Goal: Task Accomplishment & Management: Complete application form

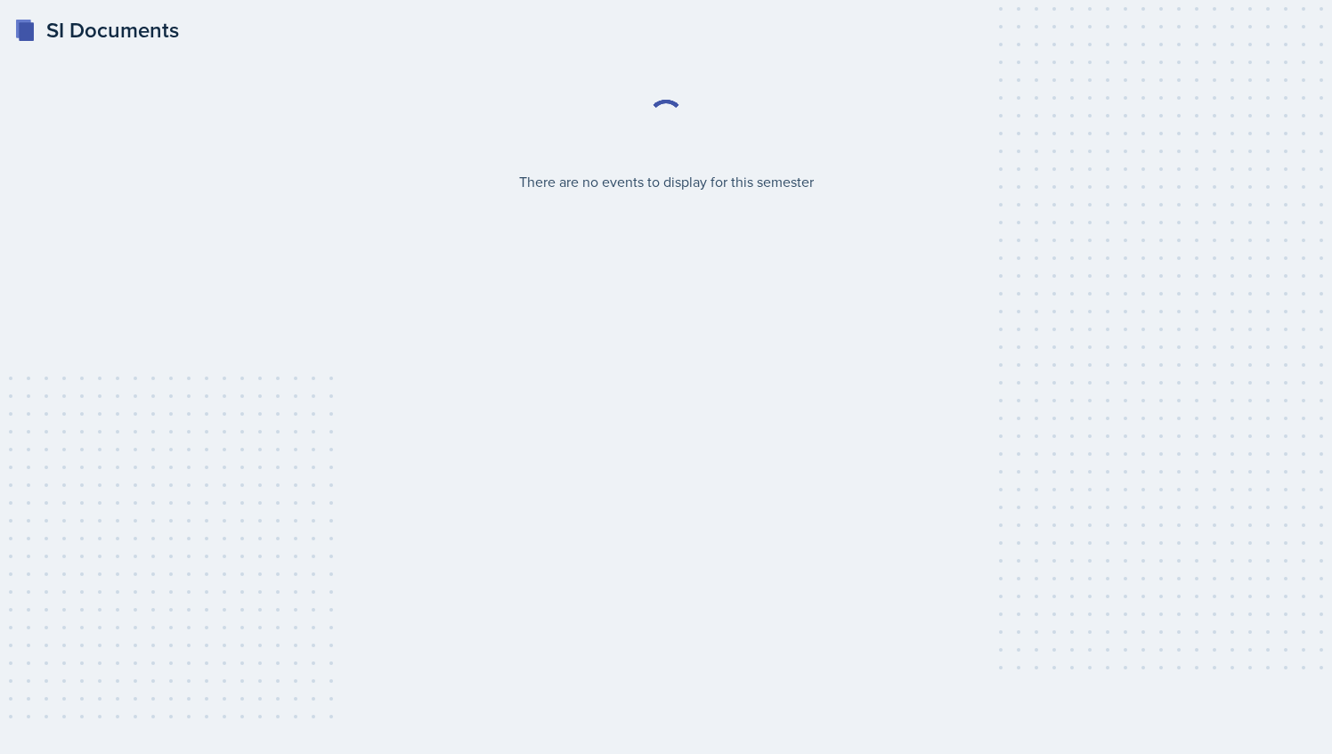
select select "2bed604d-1099-4043-b1bc-2365e8740244"
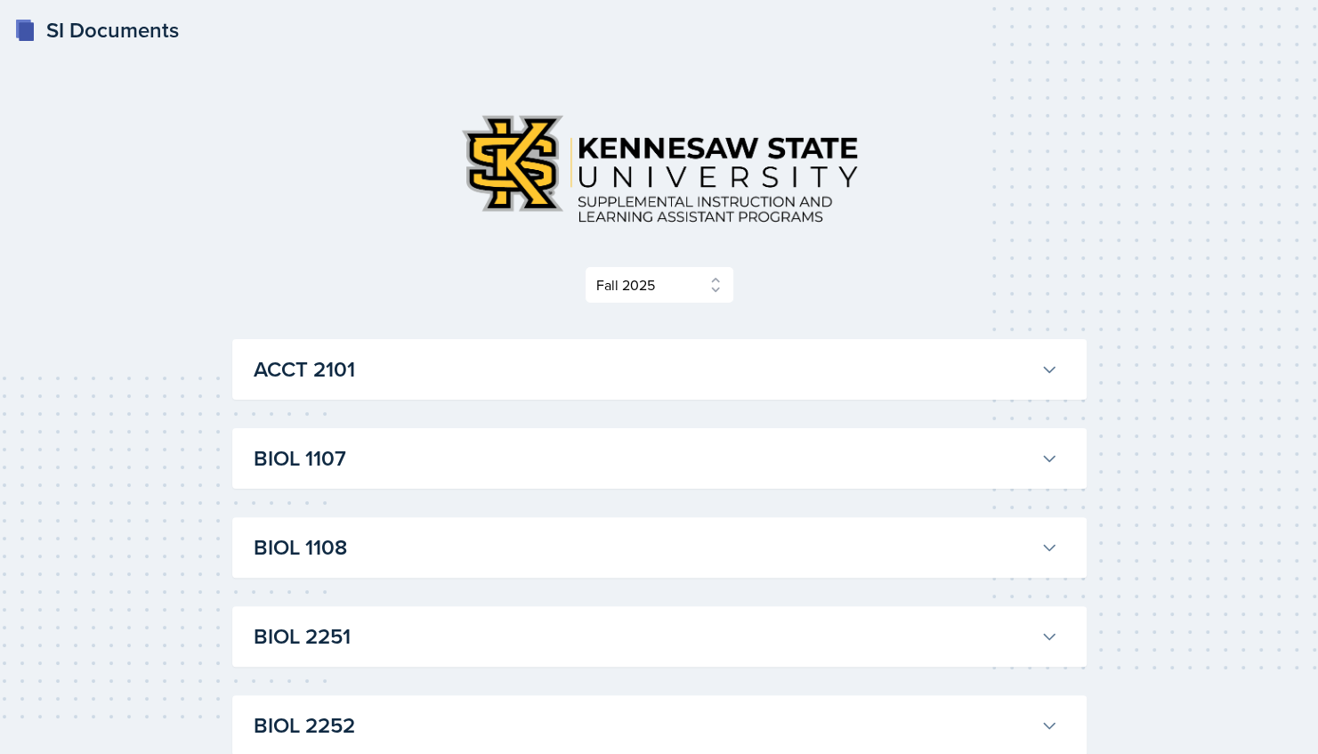
click at [661, 385] on button "ACCT 2101" at bounding box center [656, 369] width 812 height 39
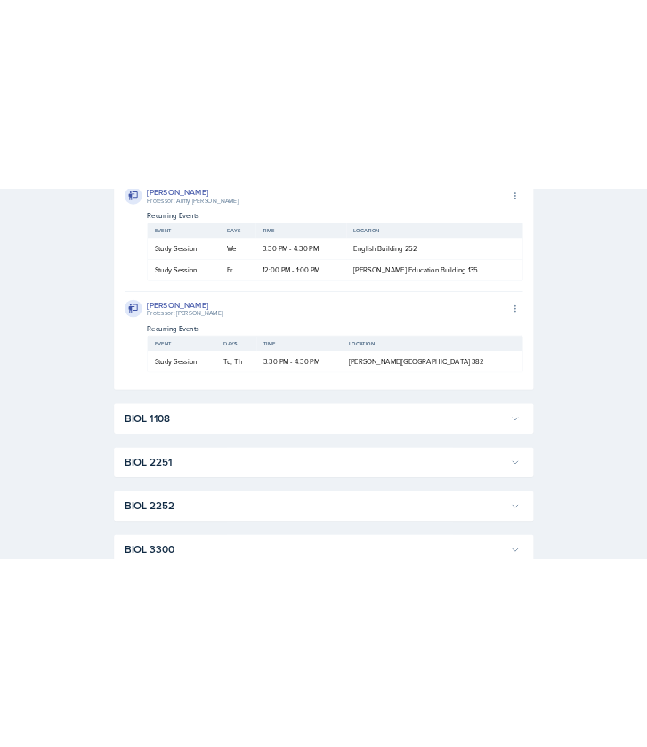
scroll to position [4055, 0]
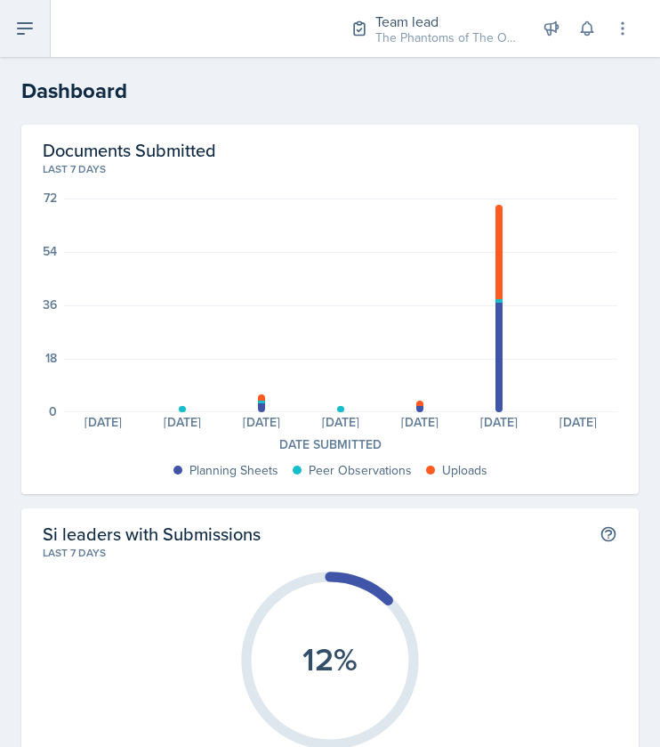
click at [45, 38] on button at bounding box center [25, 28] width 51 height 57
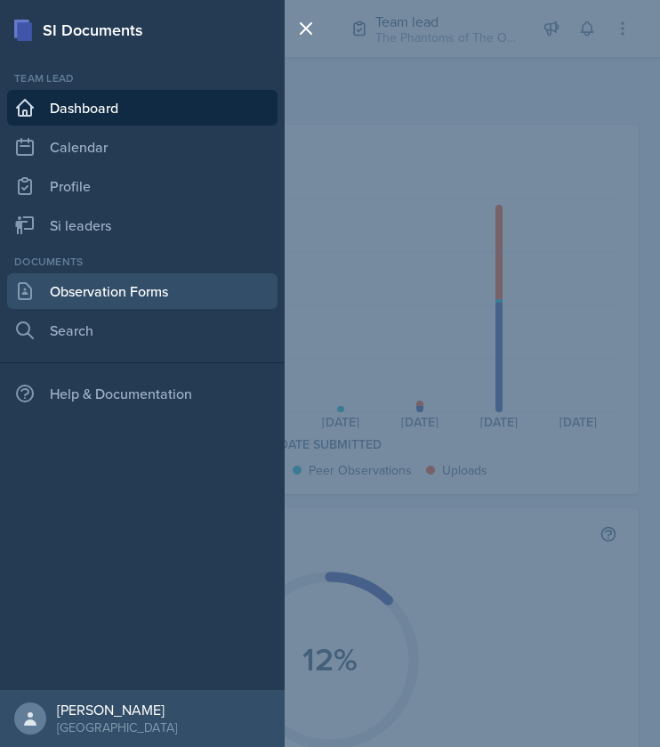
click at [140, 280] on link "Observation Forms" at bounding box center [142, 291] width 271 height 36
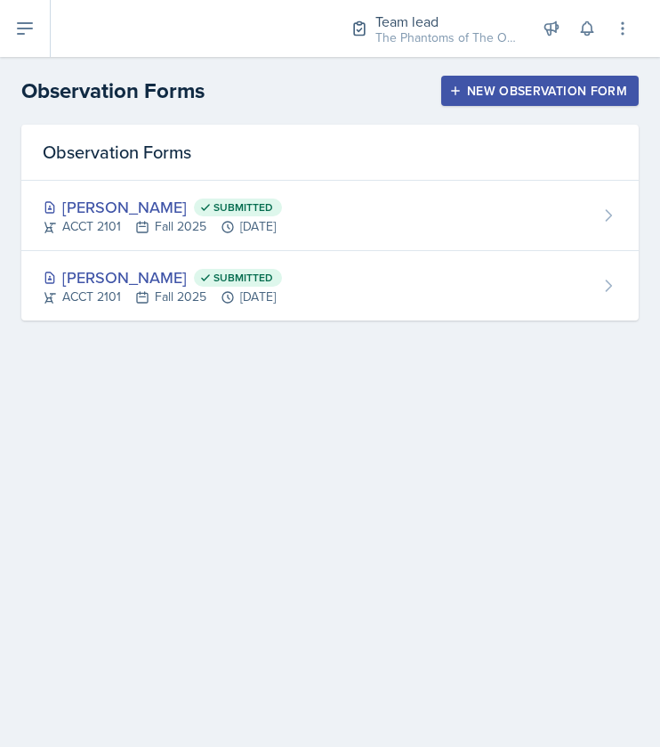
click at [500, 93] on div "New Observation Form" at bounding box center [540, 91] width 174 height 14
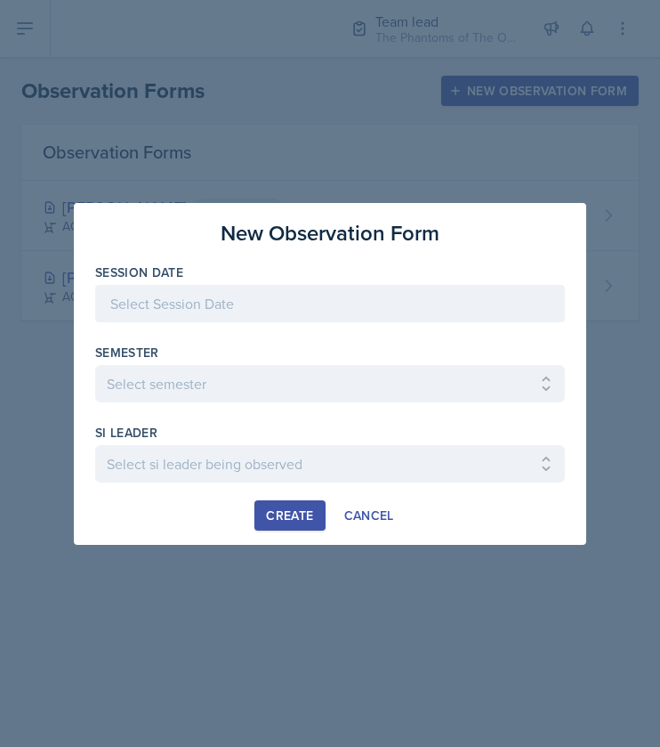
click at [194, 314] on div at bounding box center [330, 303] width 470 height 37
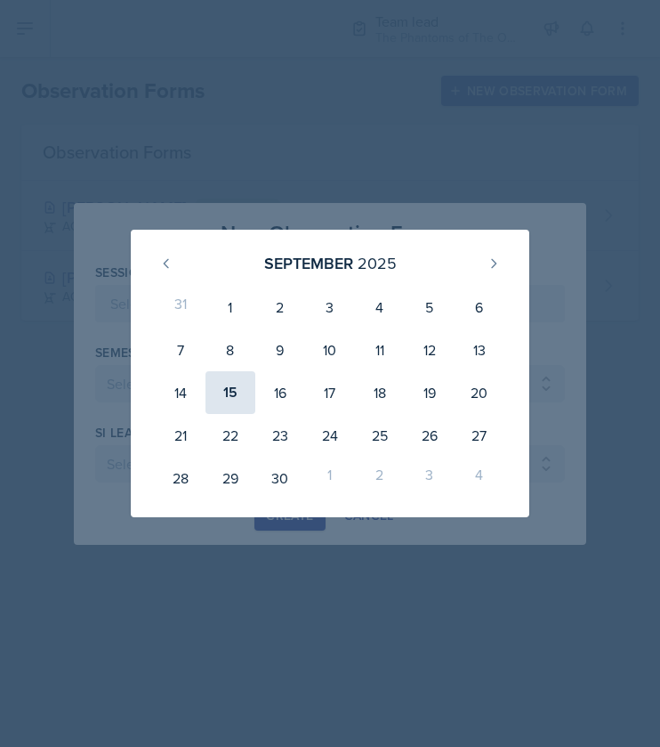
click at [241, 398] on div "15" at bounding box center [231, 392] width 50 height 43
type input "September 15th, 2025"
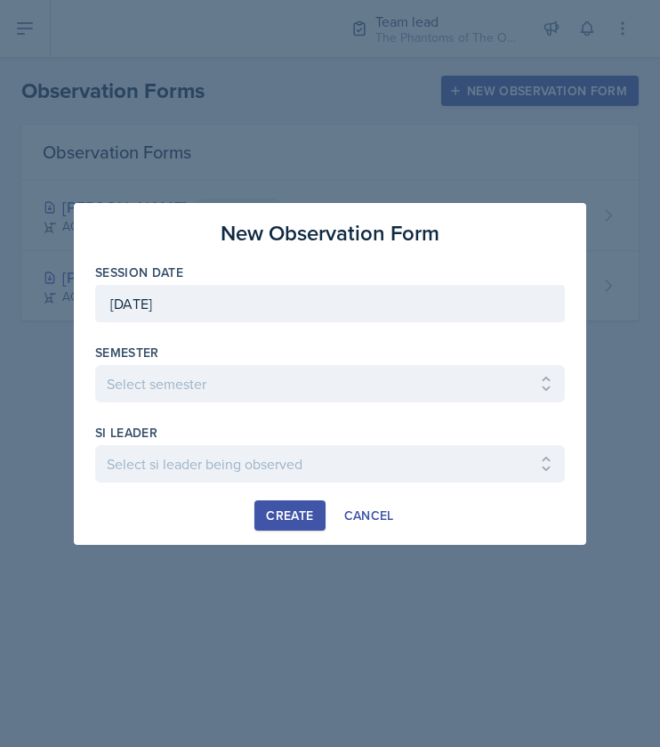
click at [251, 360] on div "Semester" at bounding box center [330, 353] width 470 height 18
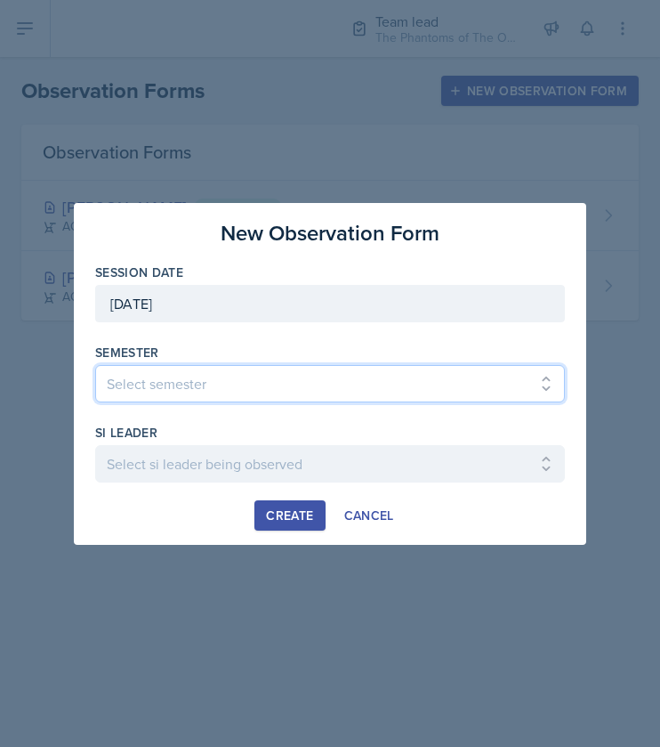
click at [247, 368] on select "Select semester All Spring 2021 Summer 2021 Spring 2022 Fall 2020 Fall 2021 Fal…" at bounding box center [330, 383] width 470 height 37
select select "2bed604d-1099-4043-b1bc-2365e8740244"
click at [95, 365] on select "Select semester All Spring 2021 Summer 2021 Spring 2022 Fall 2020 Fall 2021 Fal…" at bounding box center [330, 383] width 470 height 37
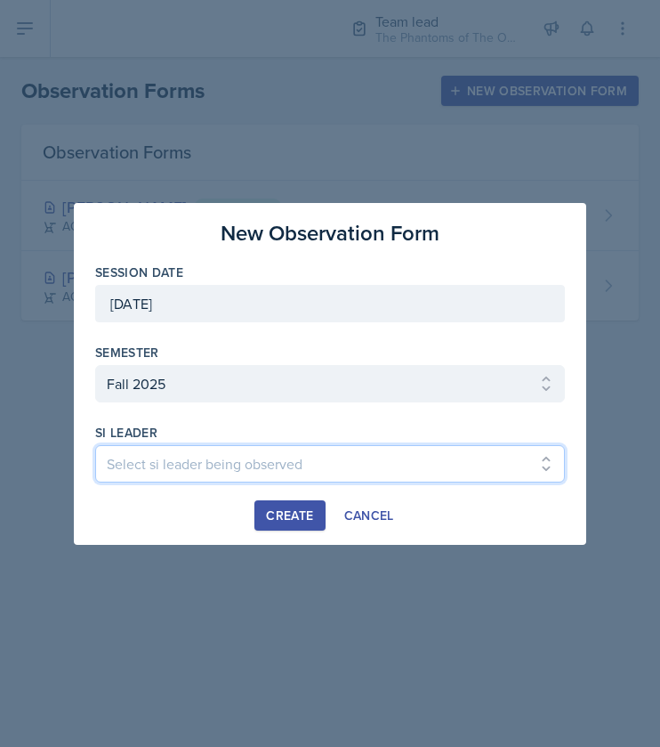
click at [207, 471] on select "Select si leader being observed Anais Gjergji / CHEM 1211 / Demon SI of Fleet S…" at bounding box center [330, 463] width 470 height 37
select select "c5b6720a-aa63-49ea-a50e-0e71a71a2a8e"
click at [95, 445] on select "Select si leader being observed Anais Gjergji / CHEM 1211 / Demon SI of Fleet S…" at bounding box center [330, 463] width 470 height 37
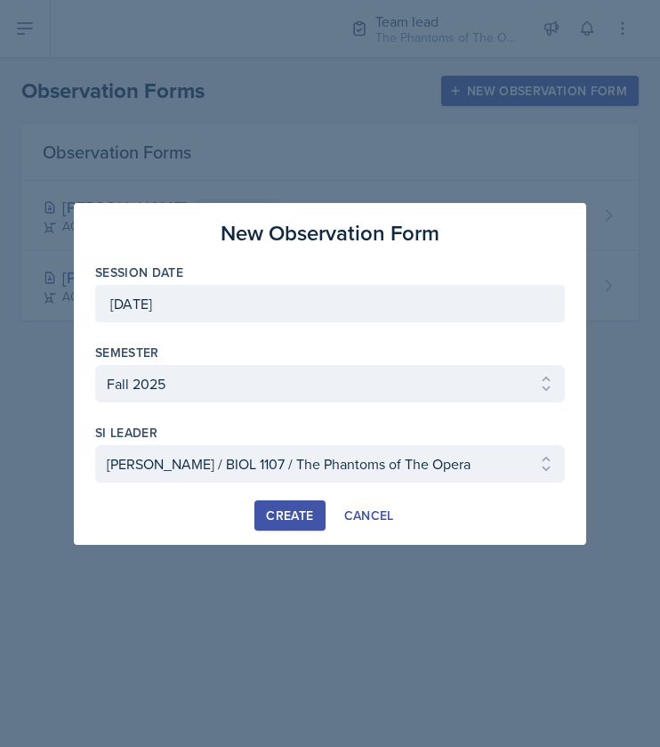
click at [291, 522] on button "Create" at bounding box center [290, 515] width 70 height 30
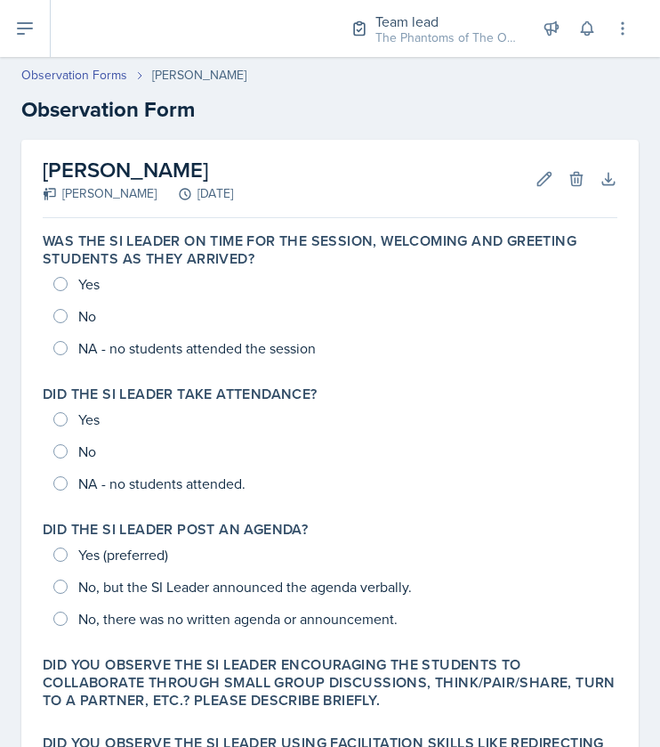
click at [208, 524] on main "Observation Forms Emily Clarke Observation Form Emily Clarke Milla Eldridge Sep…" at bounding box center [330, 402] width 660 height 690
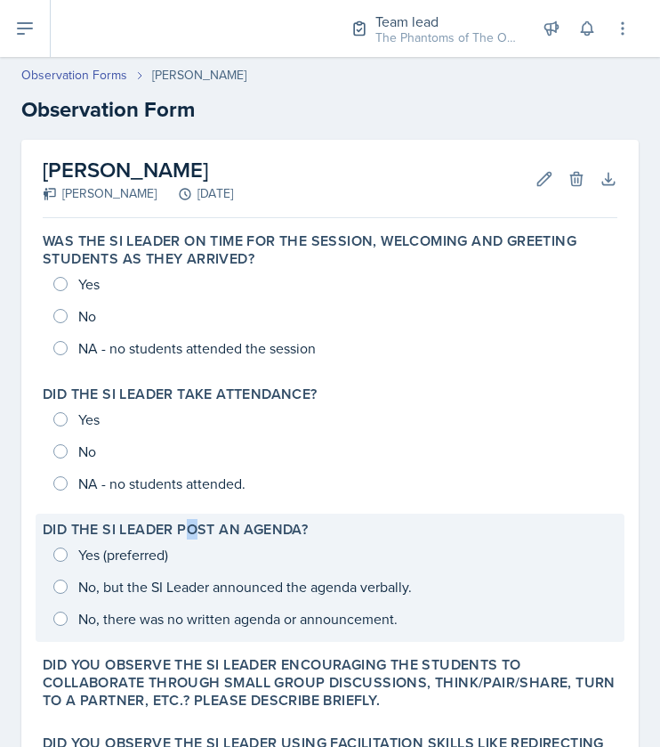
click at [190, 515] on div "Did the SI Leader post an agenda? Yes (preferred) No, but the SI Leader announc…" at bounding box center [330, 578] width 589 height 128
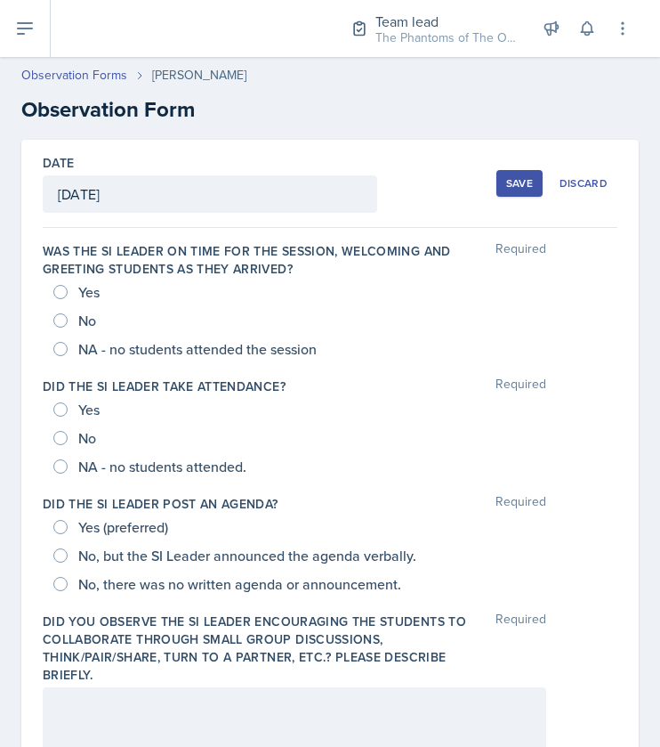
click at [190, 515] on div "Yes (preferred)" at bounding box center [330, 527] width 554 height 28
click at [186, 517] on div "Yes (preferred)" at bounding box center [330, 527] width 554 height 28
click at [143, 327] on div "No" at bounding box center [330, 320] width 554 height 28
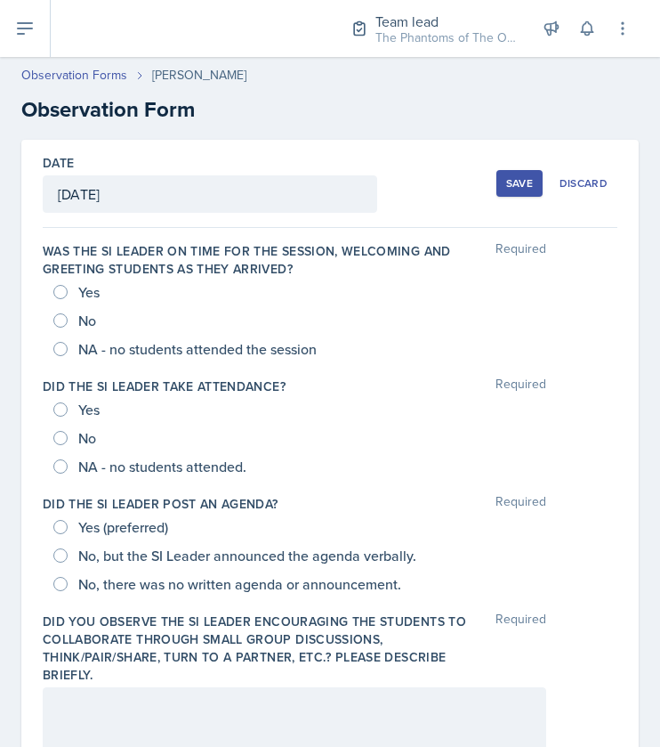
click at [143, 327] on div "No" at bounding box center [330, 320] width 554 height 28
click at [130, 317] on div "No" at bounding box center [330, 320] width 554 height 28
click at [61, 286] on input "Yes" at bounding box center [60, 292] width 14 height 14
radio input "true"
click at [160, 425] on div "No" at bounding box center [330, 438] width 554 height 28
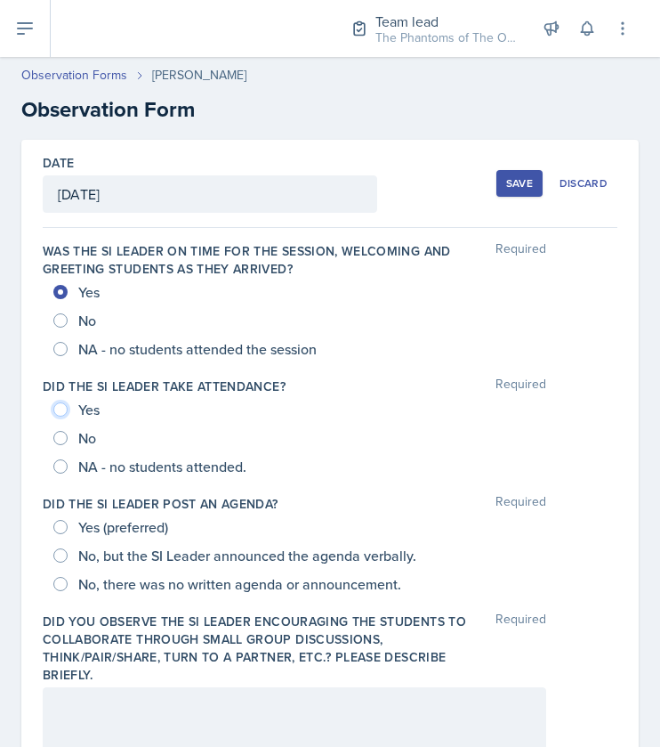
click at [57, 410] on input "Yes" at bounding box center [60, 409] width 14 height 14
radio input "true"
click at [68, 544] on div "No, but the SI Leader announced the agenda verbally." at bounding box center [236, 555] width 367 height 28
click at [83, 518] on span "Yes (preferred)" at bounding box center [123, 527] width 90 height 18
click at [68, 520] on input "Yes (preferred)" at bounding box center [60, 527] width 14 height 14
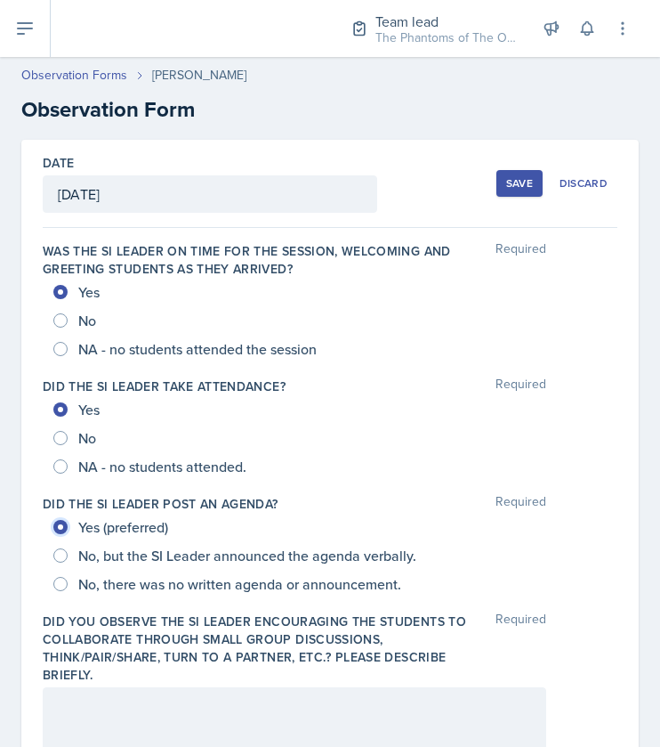
radio input "true"
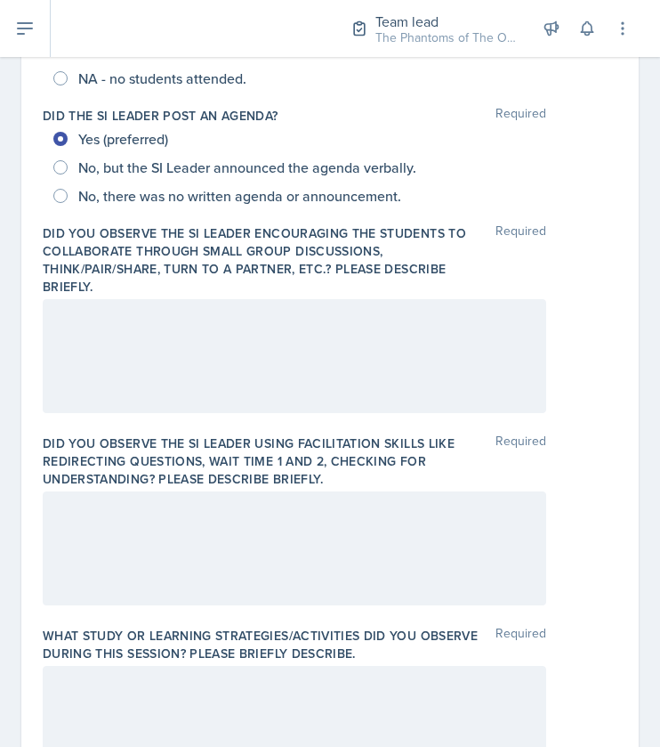
click at [164, 310] on p at bounding box center [295, 317] width 474 height 21
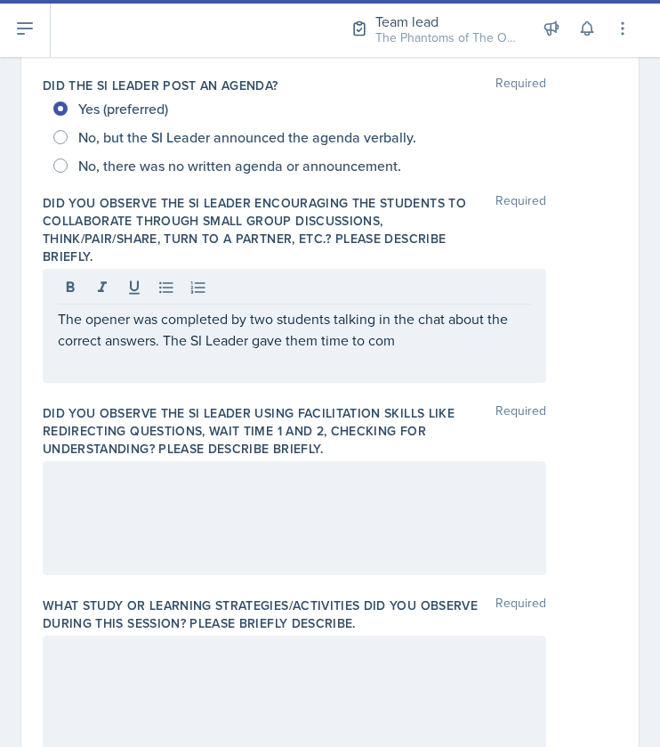
click at [467, 352] on div "The opener was completed by two students talking in the chat about the correct …" at bounding box center [295, 326] width 504 height 114
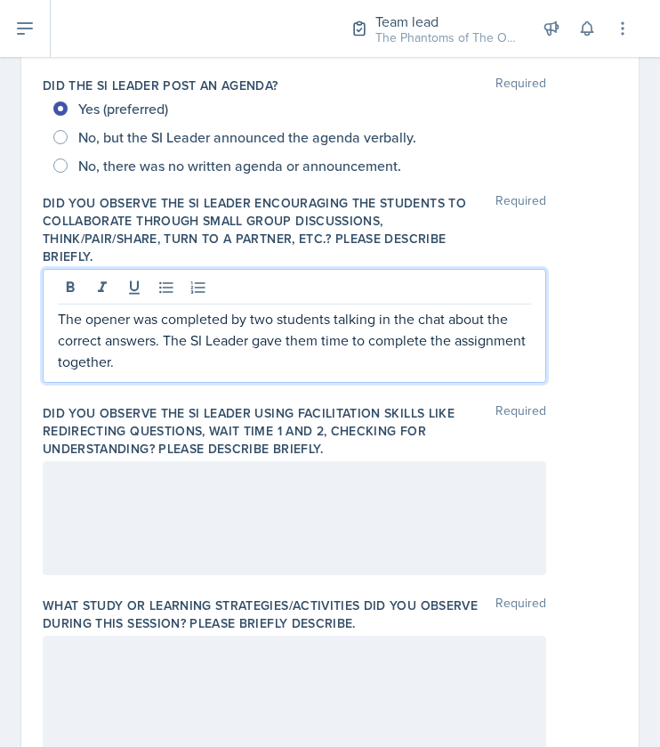
click at [205, 352] on p "The opener was completed by two students talking in the chat about the correct …" at bounding box center [295, 340] width 474 height 64
click at [134, 475] on div at bounding box center [295, 518] width 504 height 114
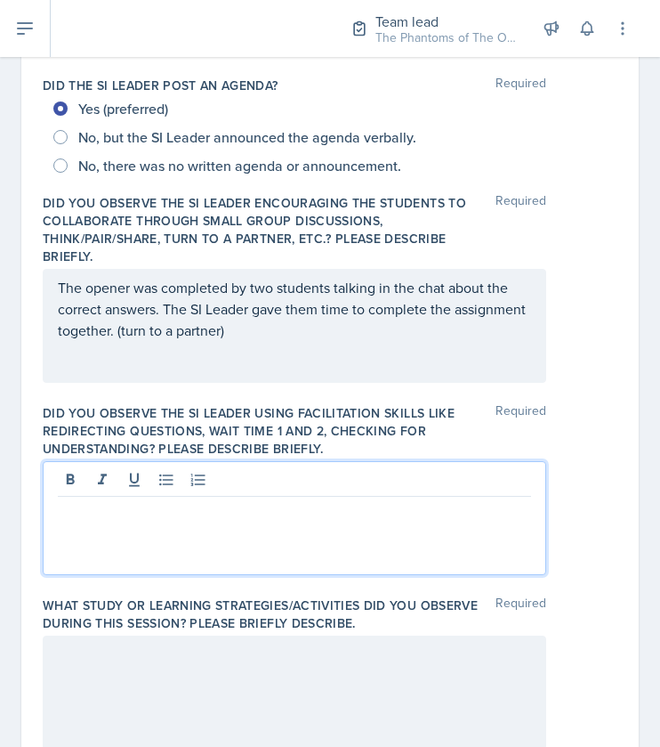
click at [142, 515] on p at bounding box center [295, 510] width 474 height 21
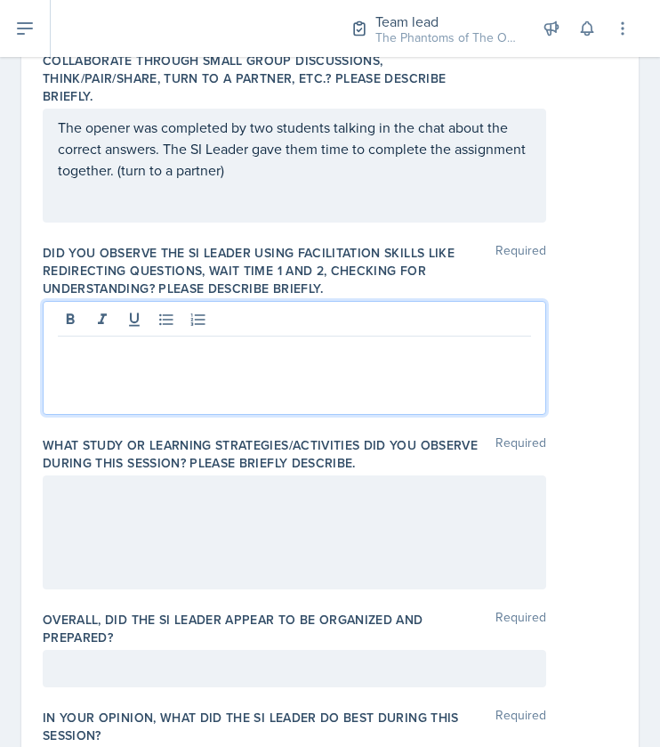
scroll to position [589, 0]
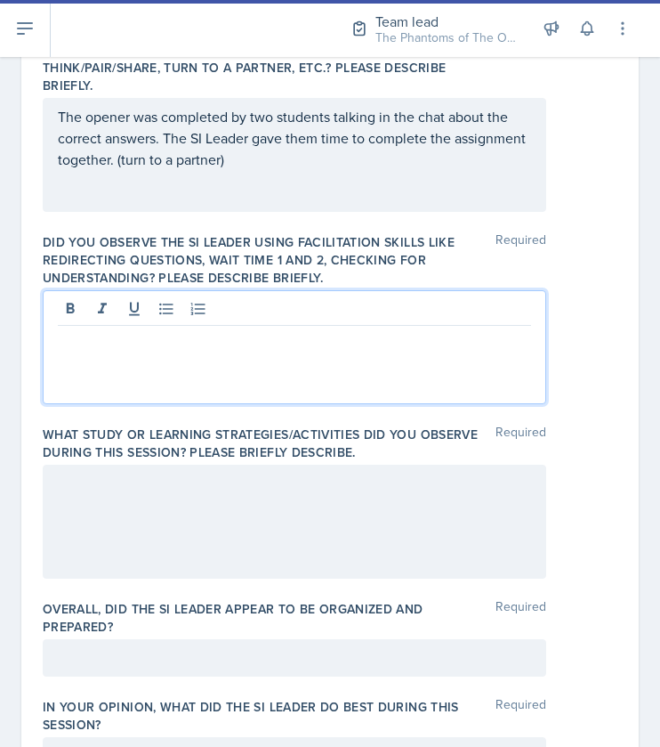
click at [99, 505] on div at bounding box center [295, 522] width 504 height 114
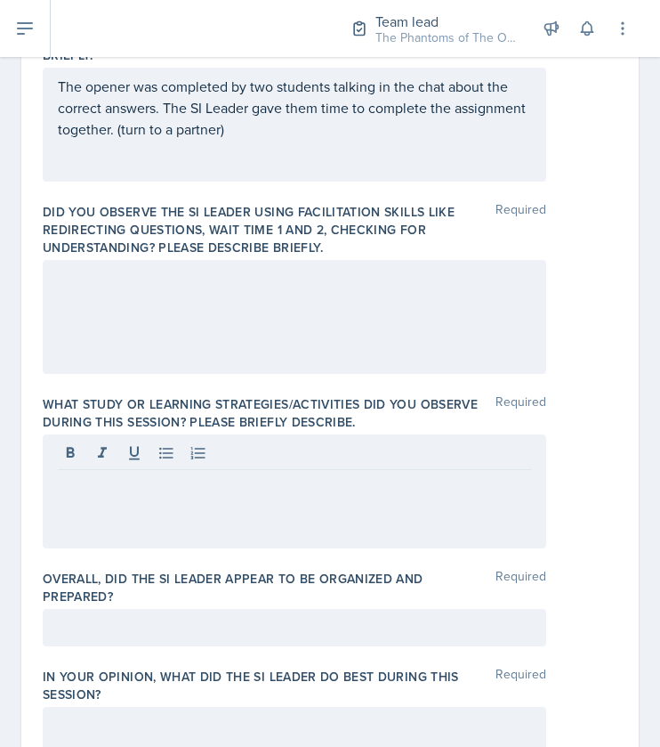
scroll to position [651, 0]
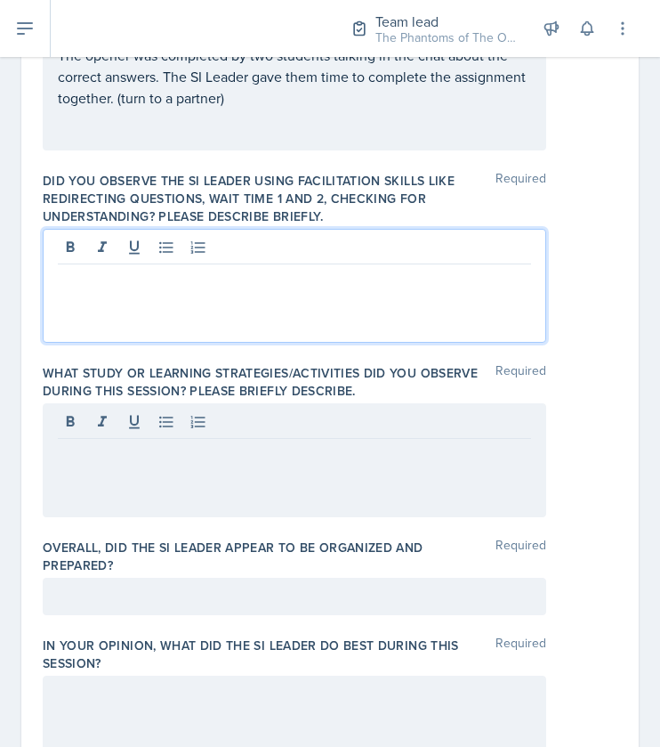
click at [272, 287] on p at bounding box center [295, 278] width 474 height 21
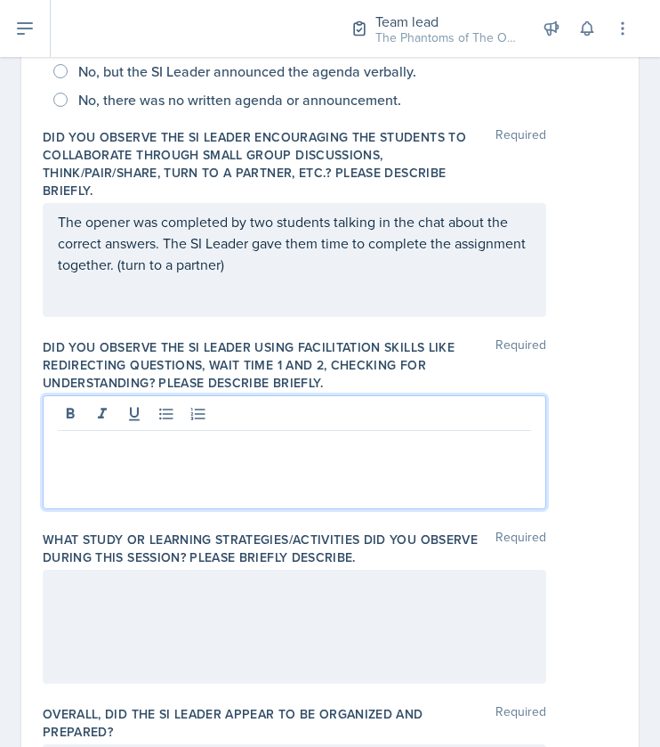
scroll to position [514, 0]
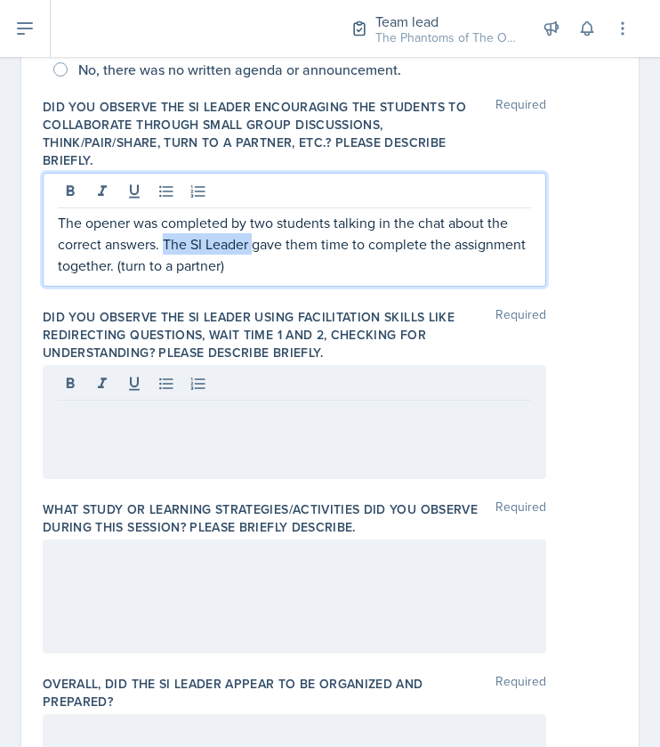
drag, startPoint x: 164, startPoint y: 239, endPoint x: 254, endPoint y: 242, distance: 90.0
click at [254, 242] on p "The opener was completed by two students talking in the chat about the correct …" at bounding box center [295, 244] width 474 height 64
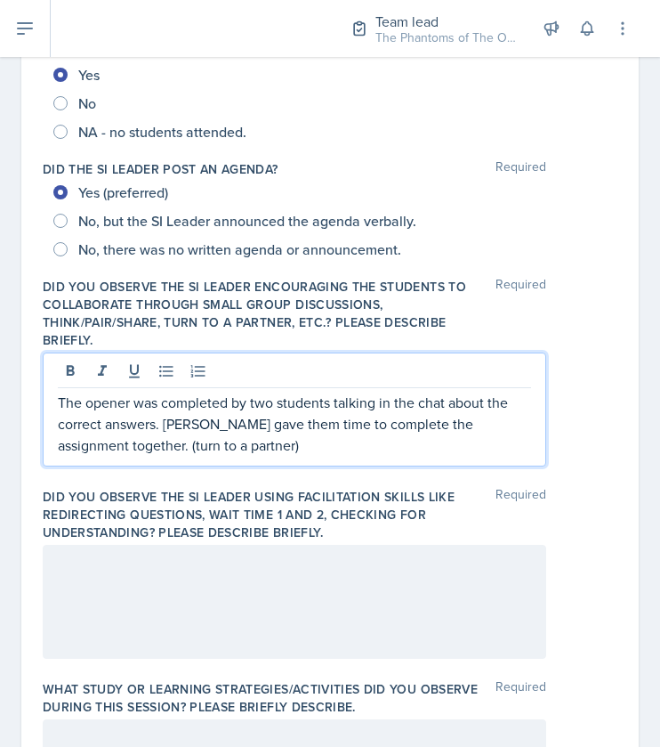
scroll to position [643, 0]
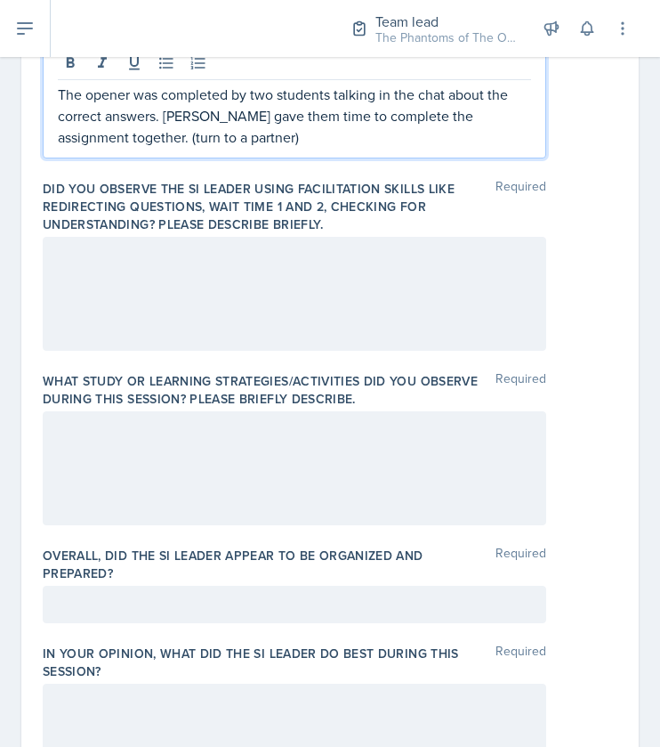
click at [195, 261] on p at bounding box center [295, 255] width 474 height 21
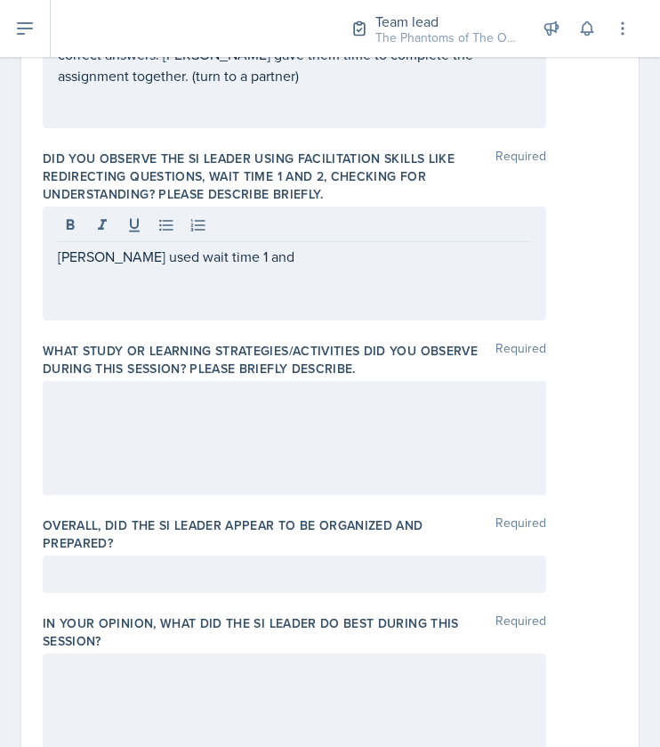
click at [90, 443] on div at bounding box center [295, 438] width 504 height 114
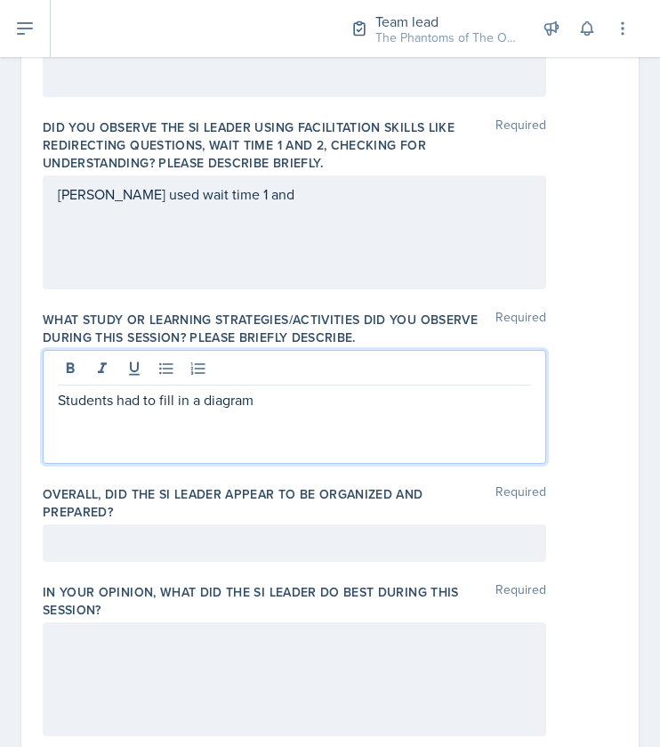
click at [264, 401] on p "Students had to fill in a diagram" at bounding box center [295, 399] width 474 height 21
click at [168, 535] on div at bounding box center [295, 542] width 504 height 37
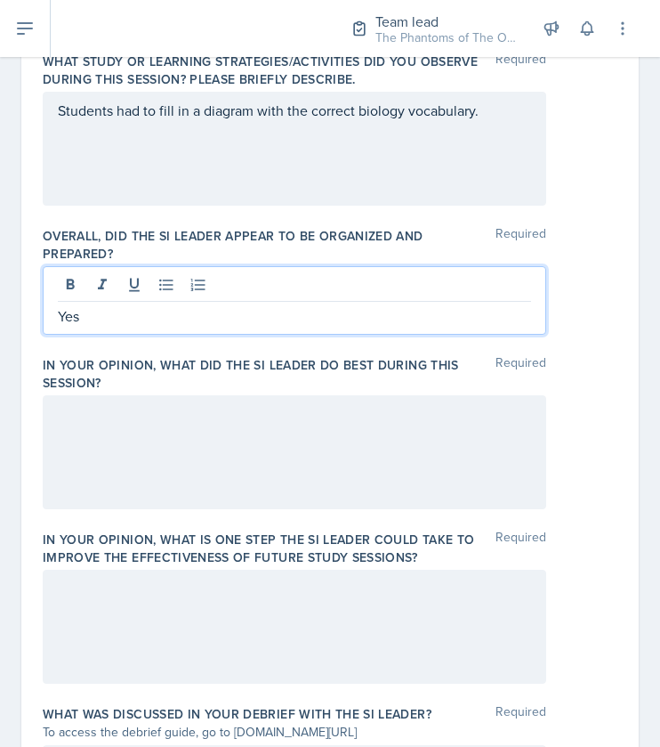
click at [236, 444] on div at bounding box center [295, 452] width 504 height 114
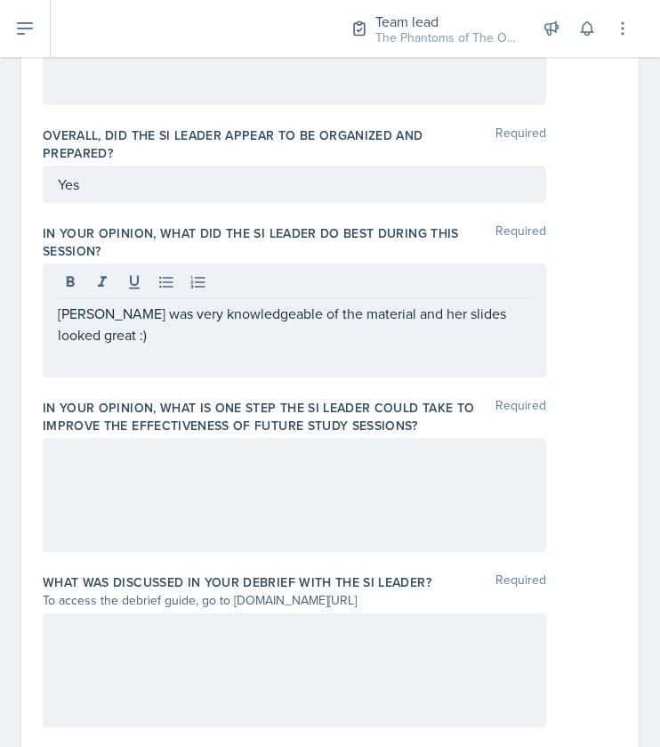
click at [146, 478] on div at bounding box center [295, 495] width 504 height 114
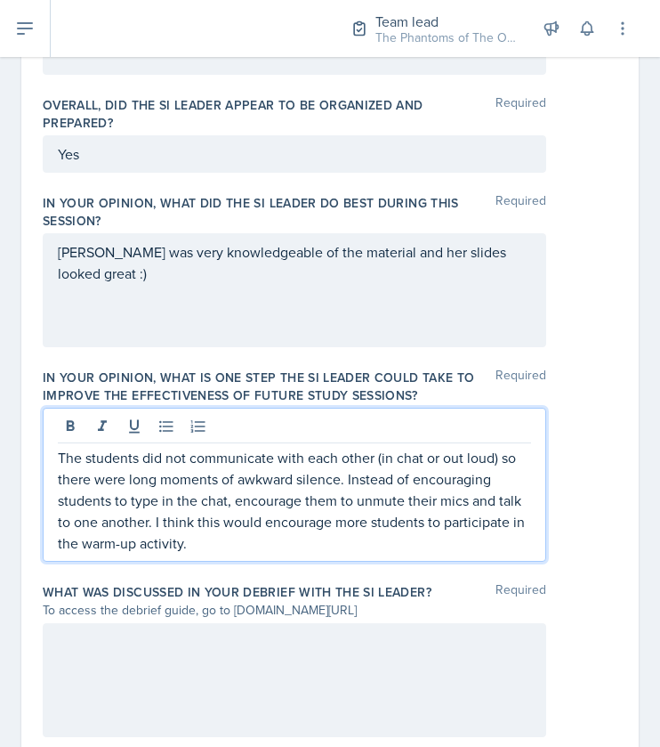
scroll to position [1219, 0]
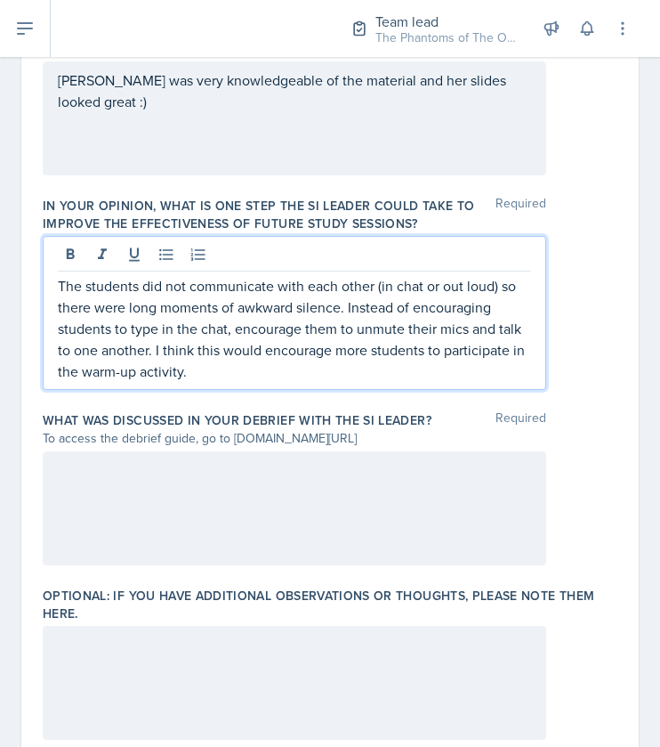
click at [294, 488] on div at bounding box center [295, 508] width 504 height 114
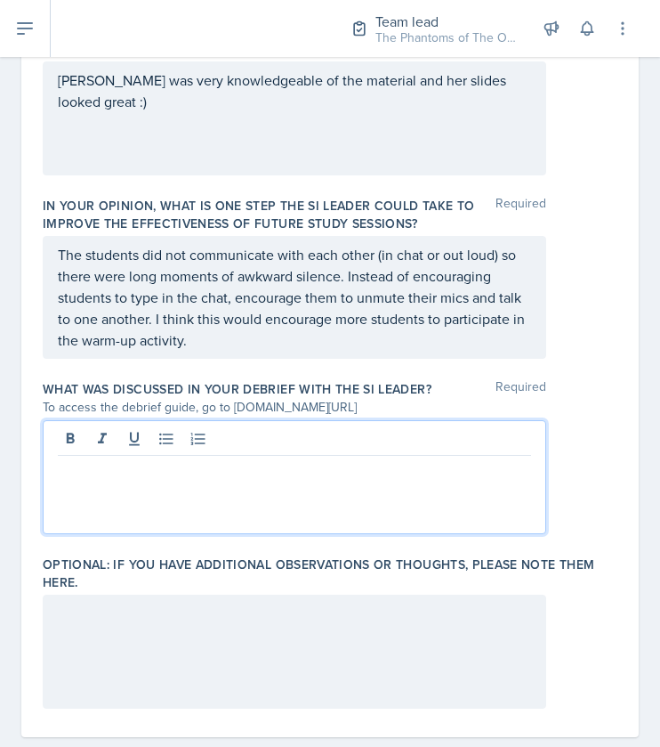
scroll to position [1295, 0]
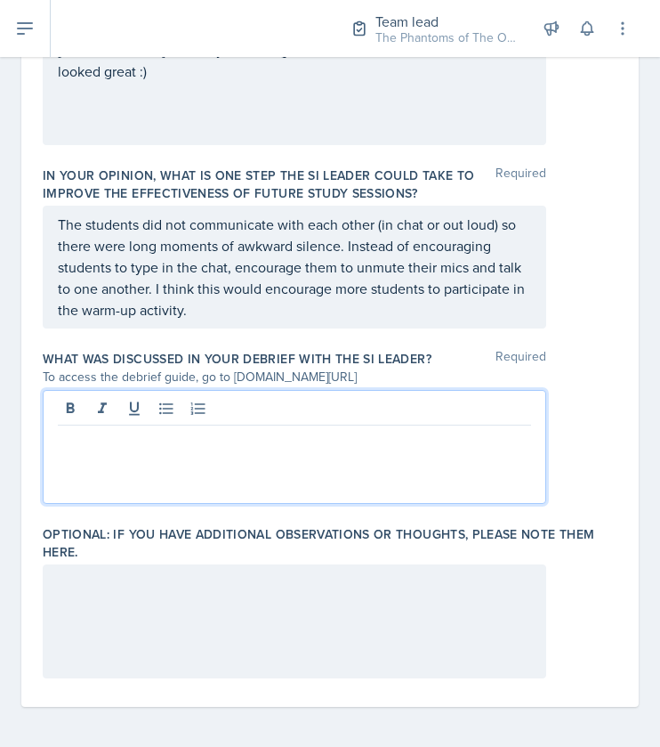
click at [190, 603] on div at bounding box center [295, 621] width 504 height 114
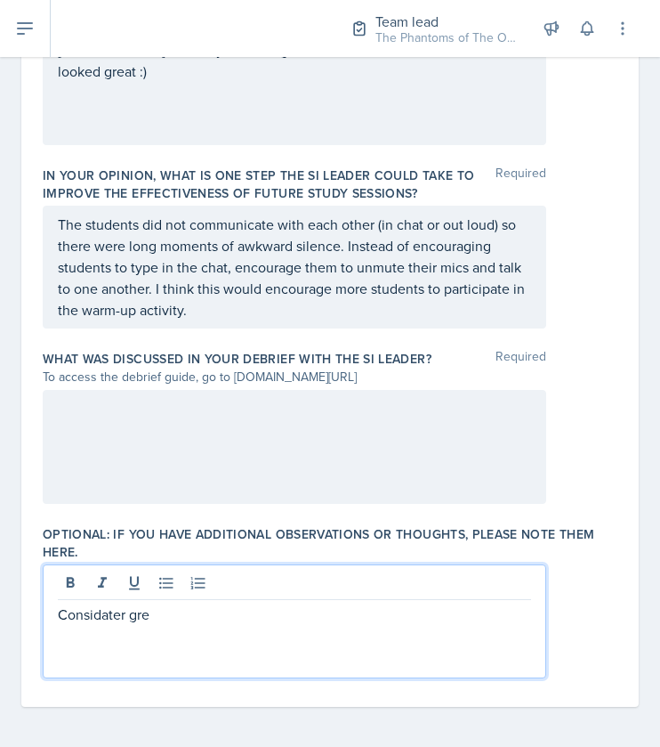
click at [144, 618] on p "Considater gre" at bounding box center [295, 613] width 474 height 21
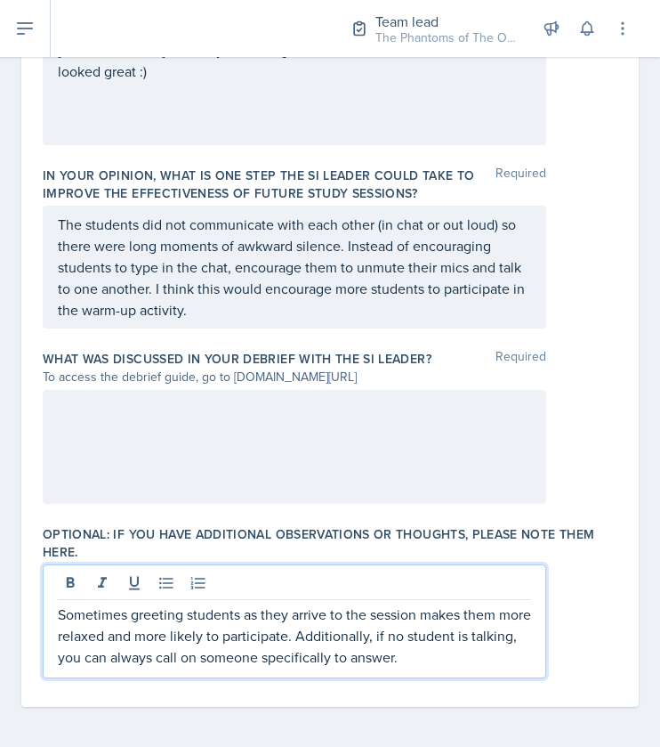
click at [340, 607] on p "Sometimes greeting students as they arrive to the session makes them more relax…" at bounding box center [295, 635] width 474 height 64
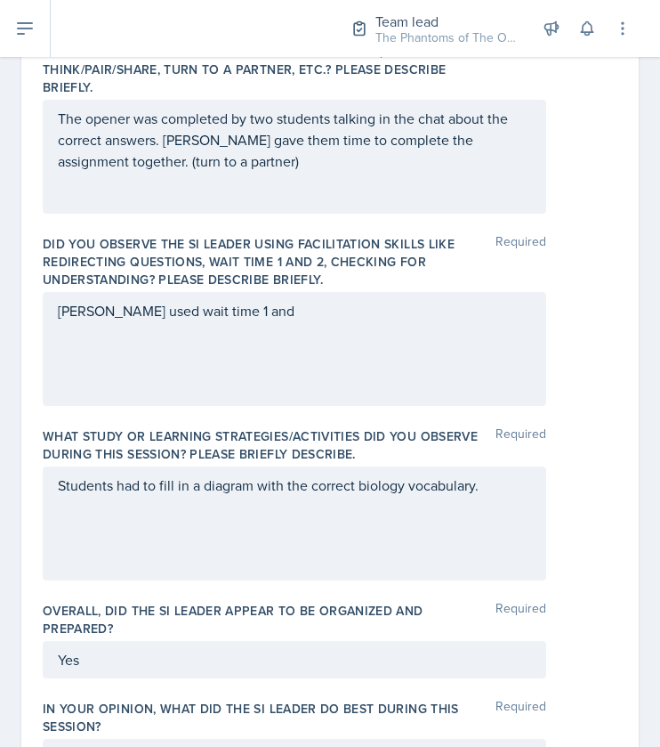
scroll to position [591, 0]
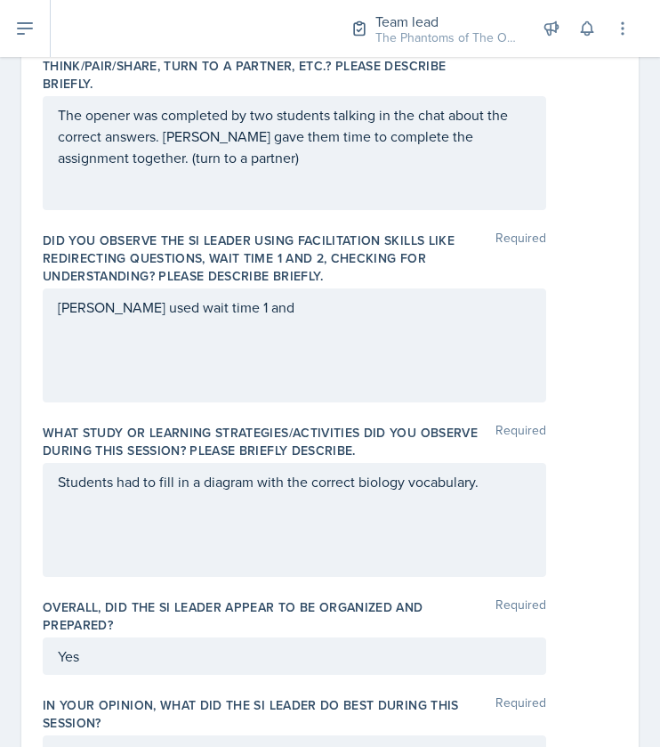
click at [239, 316] on div "Emily used wait time 1 and" at bounding box center [295, 345] width 504 height 114
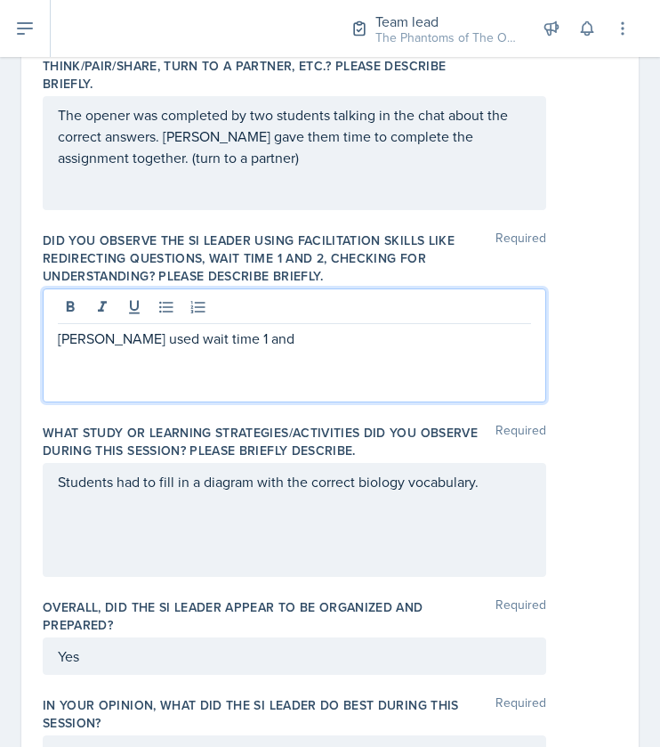
scroll to position [622, 0]
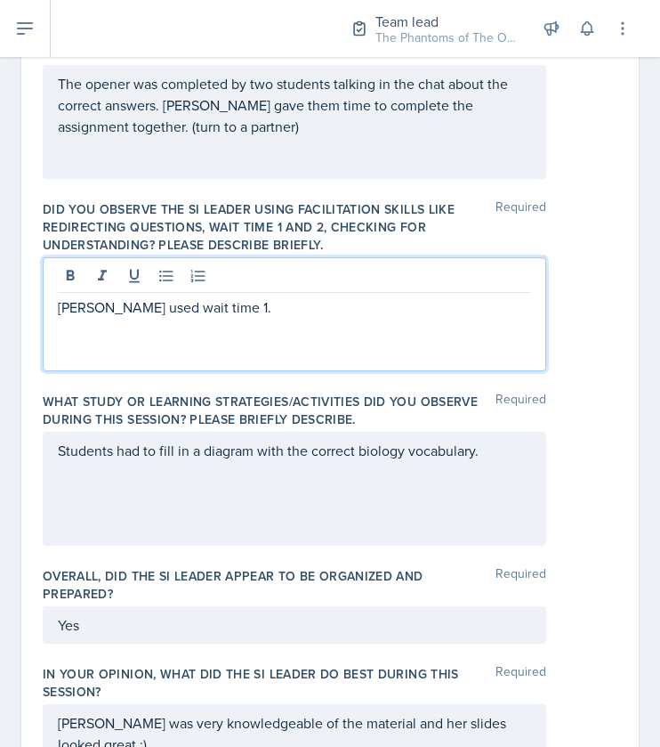
click at [354, 489] on div "Students had to fill in a diagram with the correct biology vocabulary." at bounding box center [295, 489] width 504 height 114
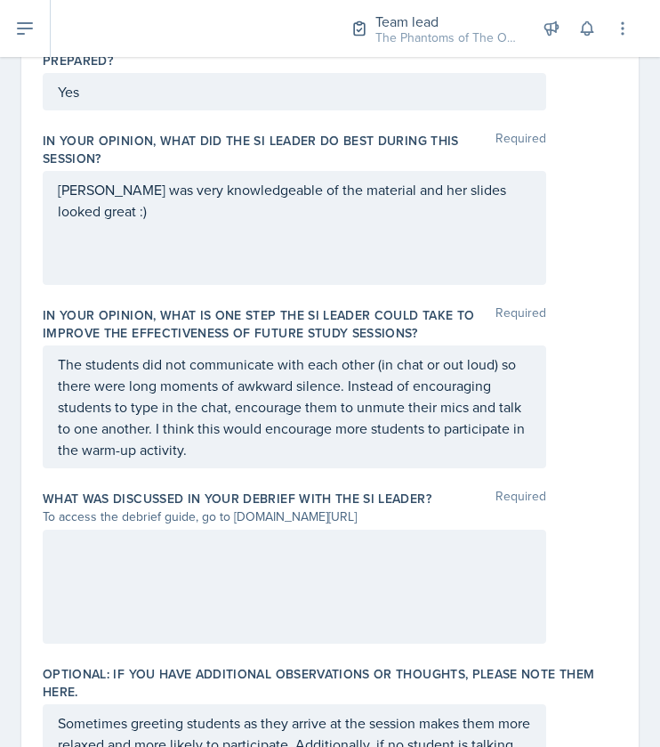
click at [312, 455] on p "The students did not communicate with each other (in chat or out loud) so there…" at bounding box center [295, 406] width 474 height 107
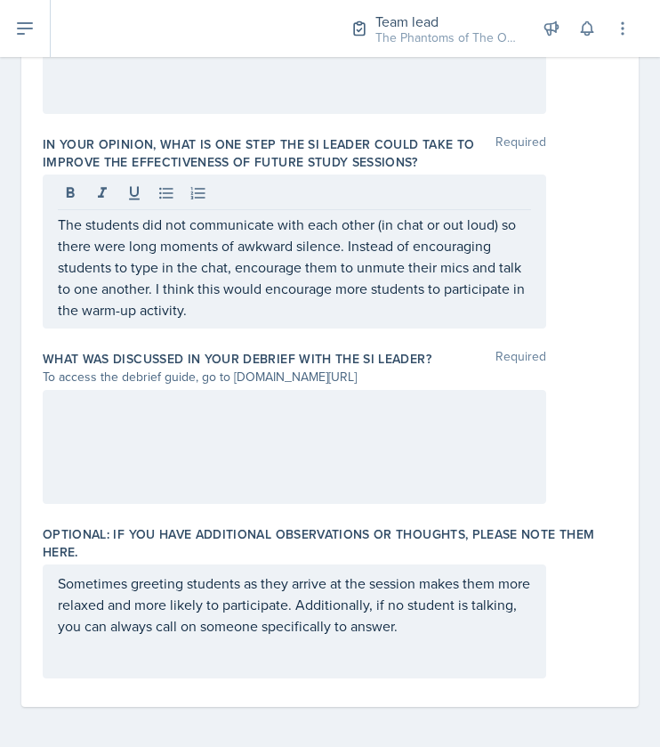
click at [458, 639] on div "Sometimes greeting students as they arrive at the session makes them more relax…" at bounding box center [295, 621] width 504 height 114
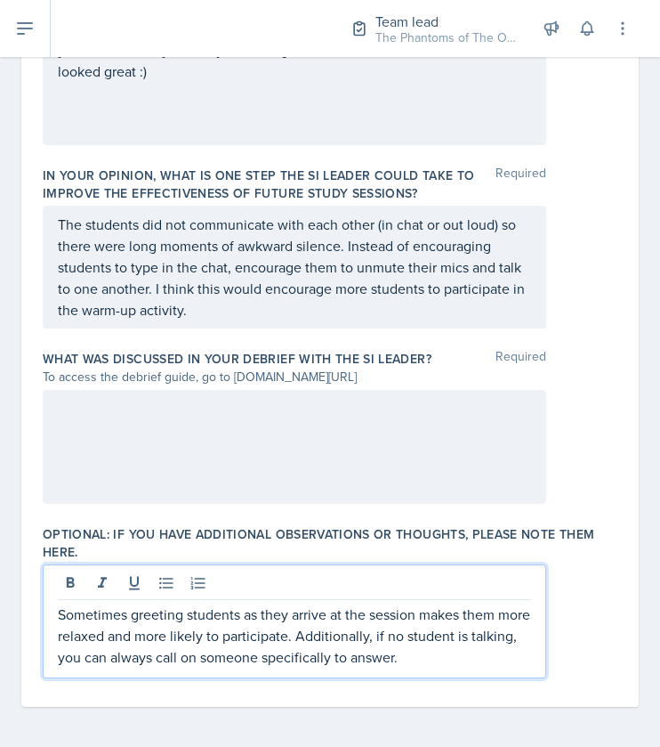
click at [452, 649] on p "Sometimes greeting students as they arrive at the session makes them more relax…" at bounding box center [295, 635] width 474 height 64
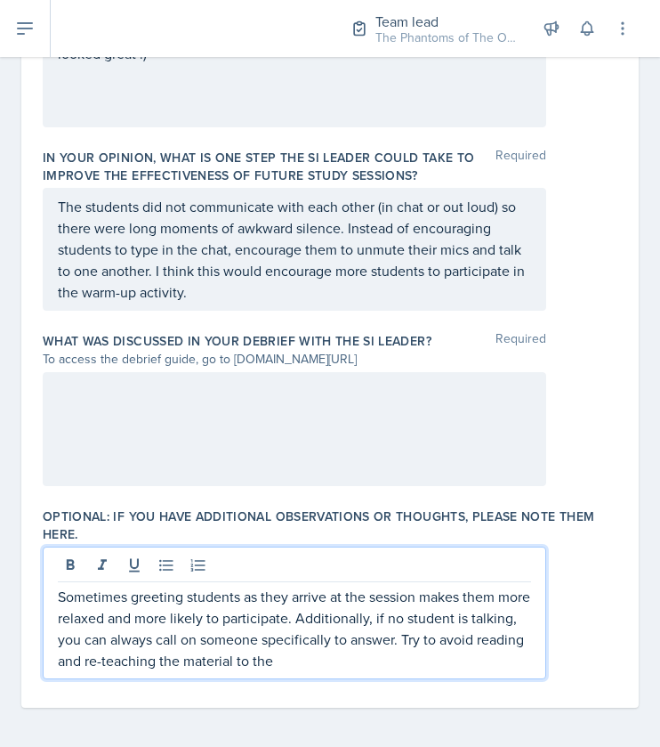
click at [486, 632] on p "Sometimes greeting students as they arrive at the session makes them more relax…" at bounding box center [295, 628] width 474 height 85
click at [69, 656] on p "Sometimes greeting students as they arrive at the session makes them more relax…" at bounding box center [295, 628] width 474 height 85
click at [340, 675] on div "Sometimes greeting students as they arrive at the session makes them more relax…" at bounding box center [295, 613] width 504 height 133
click at [338, 668] on div "Sometimes greeting students as they arrive at the session makes them more relax…" at bounding box center [295, 613] width 504 height 133
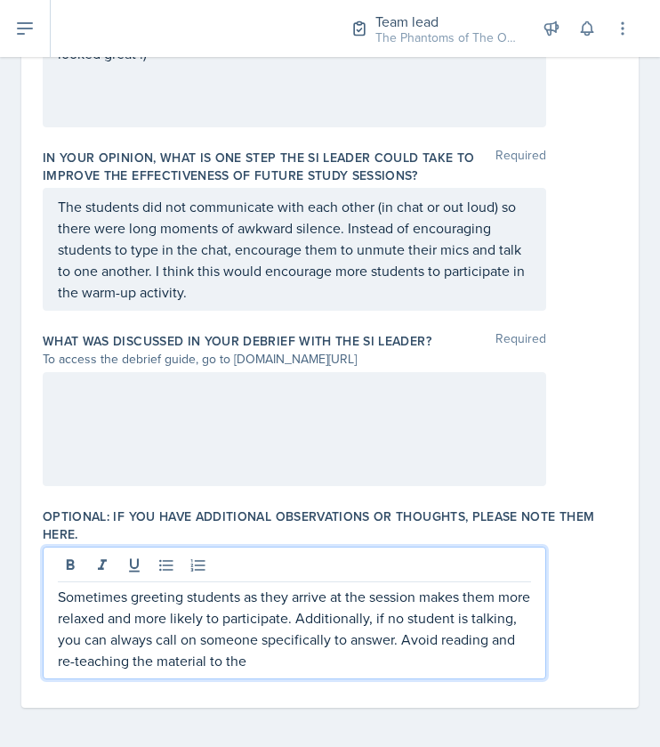
click at [346, 660] on p "Sometimes greeting students as they arrive at the session makes them more relax…" at bounding box center [295, 628] width 474 height 85
click at [452, 662] on p "Sometimes greeting students as they arrive at the session makes them more relax…" at bounding box center [295, 628] width 474 height 85
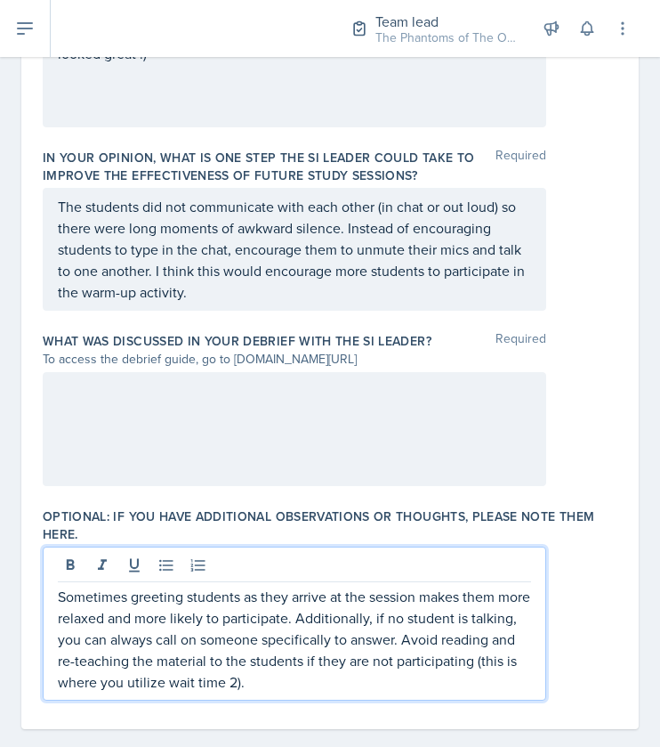
click at [247, 684] on p "Sometimes greeting students as they arrive at the session makes them more relax…" at bounding box center [295, 639] width 474 height 107
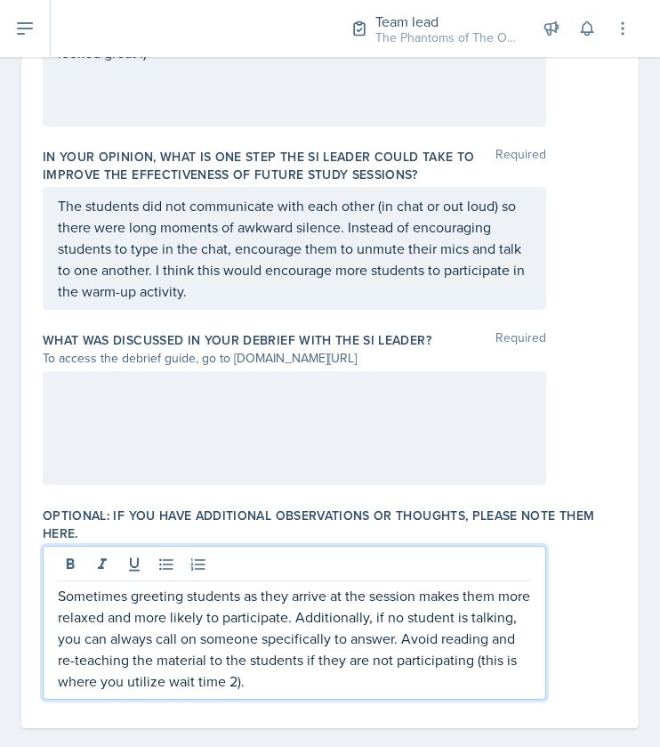
scroll to position [1315, 0]
click at [199, 683] on p "Sometimes greeting students as they arrive at the session makes them more relax…" at bounding box center [295, 637] width 474 height 107
click at [269, 668] on p "Sometimes greeting students as they arrive at the session makes them more relax…" at bounding box center [295, 637] width 474 height 107
click at [276, 682] on p "Sometimes greeting students as they arrive at the session makes them more relax…" at bounding box center [295, 637] width 474 height 107
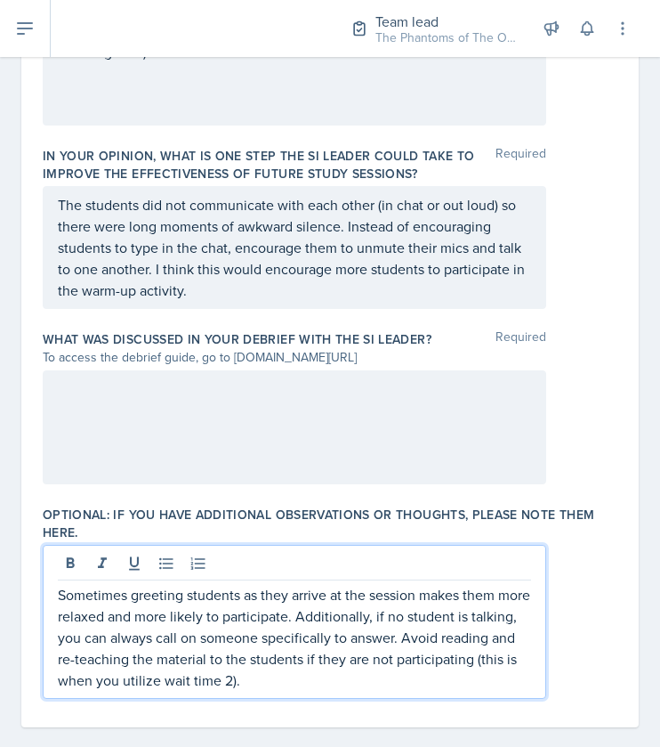
click at [286, 675] on p "Sometimes greeting students as they arrive at the session makes them more relax…" at bounding box center [295, 637] width 474 height 107
click at [258, 679] on p "Sometimes greeting students as they arrive at the session makes them more relax…" at bounding box center [295, 637] width 474 height 107
click at [250, 678] on p "Sometimes greeting students as they arrive at the session makes them more relax…" at bounding box center [295, 637] width 474 height 107
click at [242, 675] on p "Sometimes greeting students as they arrive at the session makes them more relax…" at bounding box center [295, 637] width 474 height 107
click at [464, 676] on p "Sometimes greeting students as they arrive at the session makes them more relax…" at bounding box center [295, 637] width 474 height 107
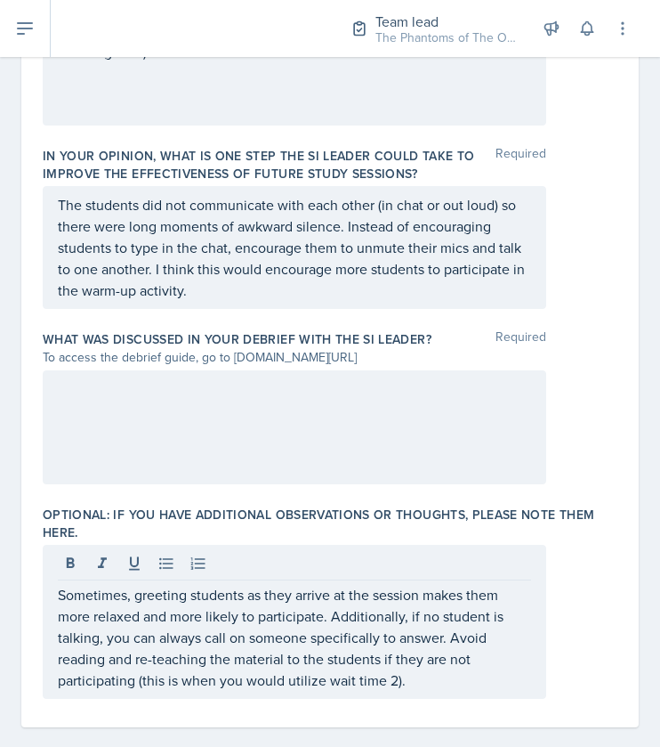
click at [187, 425] on div at bounding box center [295, 427] width 504 height 114
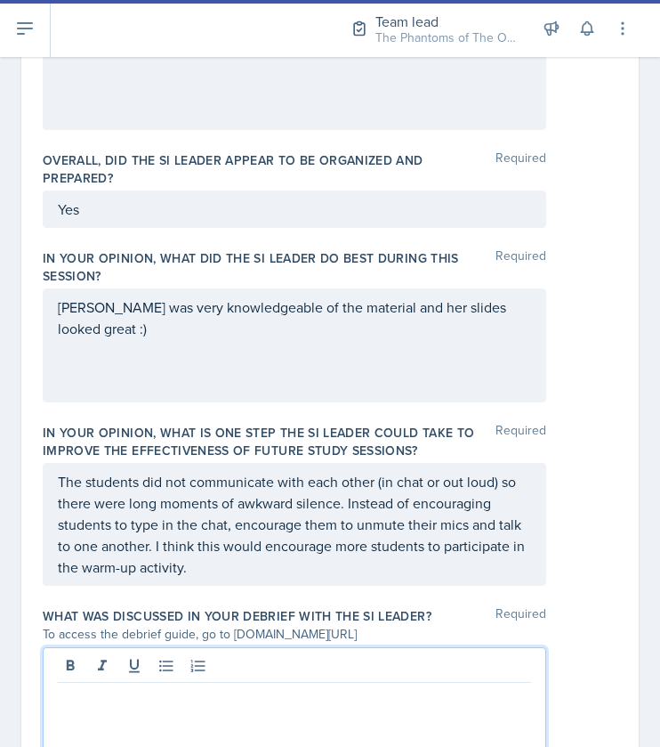
click at [310, 334] on p "Emily was very knowledgeable of the material and her slides looked great :)" at bounding box center [295, 317] width 474 height 43
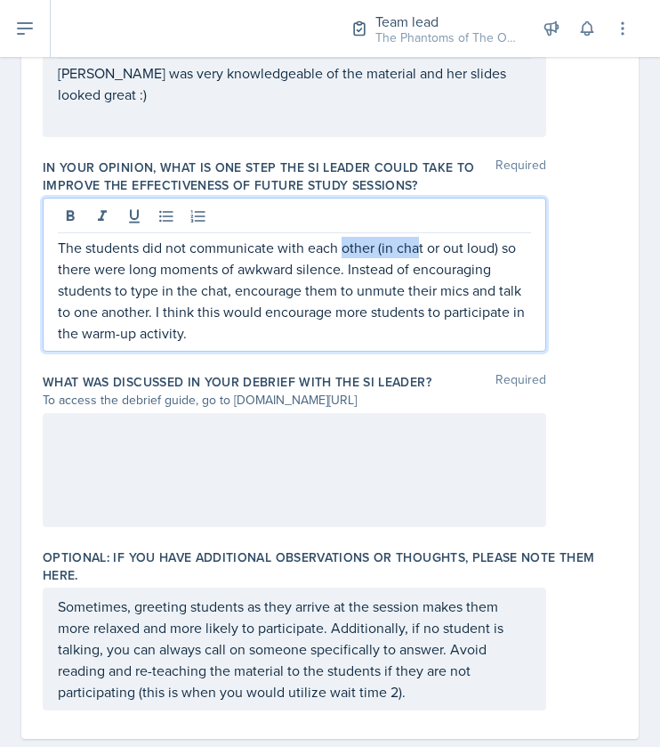
drag, startPoint x: 417, startPoint y: 236, endPoint x: 339, endPoint y: 255, distance: 80.5
click at [339, 255] on p "The students did not communicate with each other (in chat or out loud) so there…" at bounding box center [295, 290] width 474 height 107
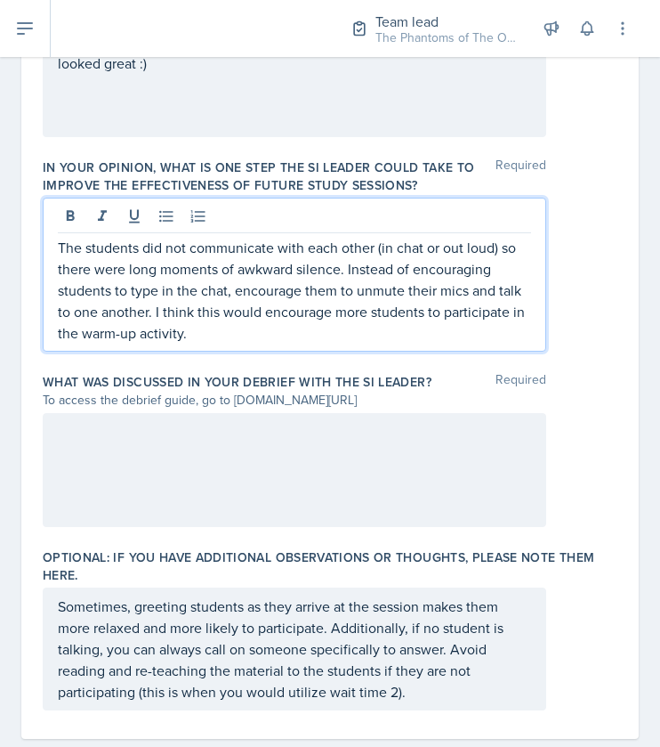
click at [415, 266] on p "The students did not communicate with each other (in chat or out loud) so there…" at bounding box center [295, 290] width 474 height 107
drag, startPoint x: 420, startPoint y: 268, endPoint x: 347, endPoint y: 265, distance: 73.0
click at [347, 265] on p "The students did not communicate with each other (in chat or out loud) so there…" at bounding box center [295, 290] width 474 height 107
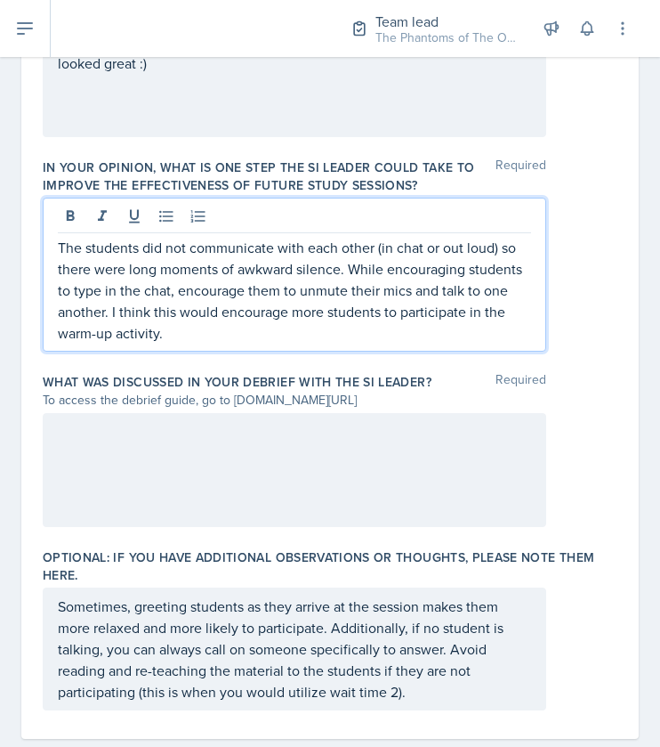
click at [234, 288] on p "The students did not communicate with each other (in chat or out loud) so there…" at bounding box center [295, 290] width 474 height 107
click at [289, 336] on p "The students did not communicate with each other (in chat or out loud) so there…" at bounding box center [295, 290] width 474 height 107
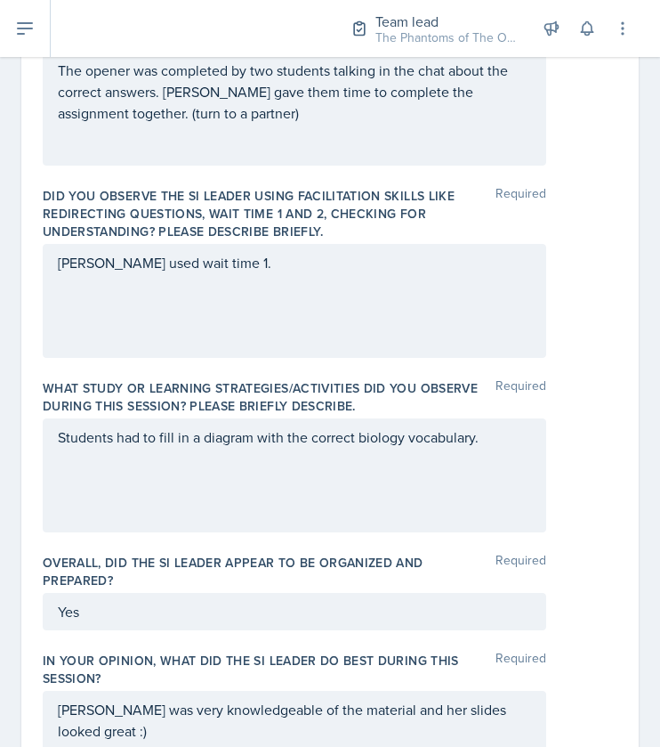
click at [298, 247] on div "Emily used wait time 1." at bounding box center [295, 301] width 504 height 114
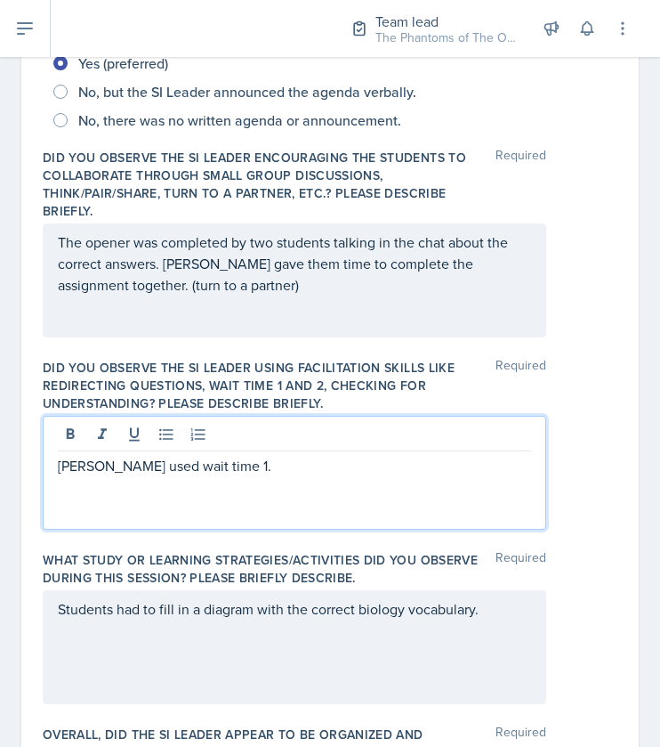
scroll to position [882, 0]
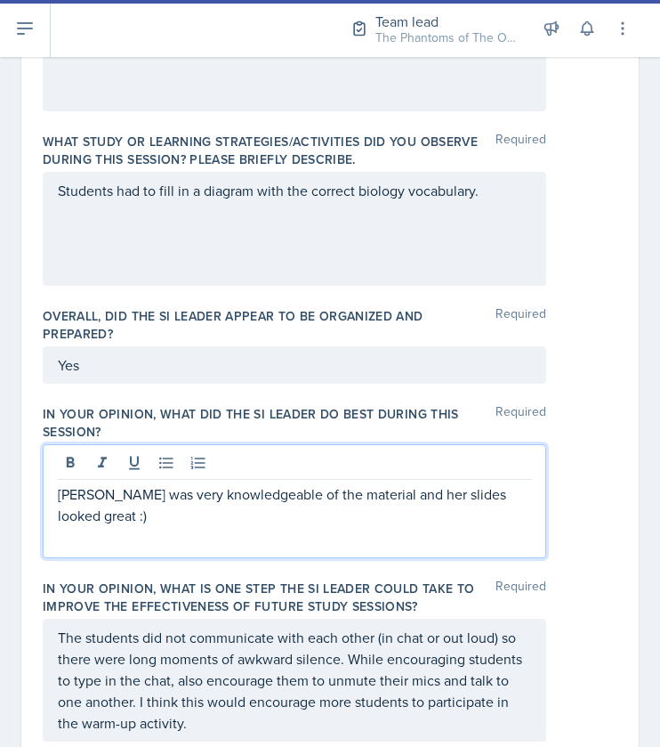
click at [182, 483] on p "Emily was very knowledgeable of the material and her slides looked great :)" at bounding box center [295, 504] width 474 height 43
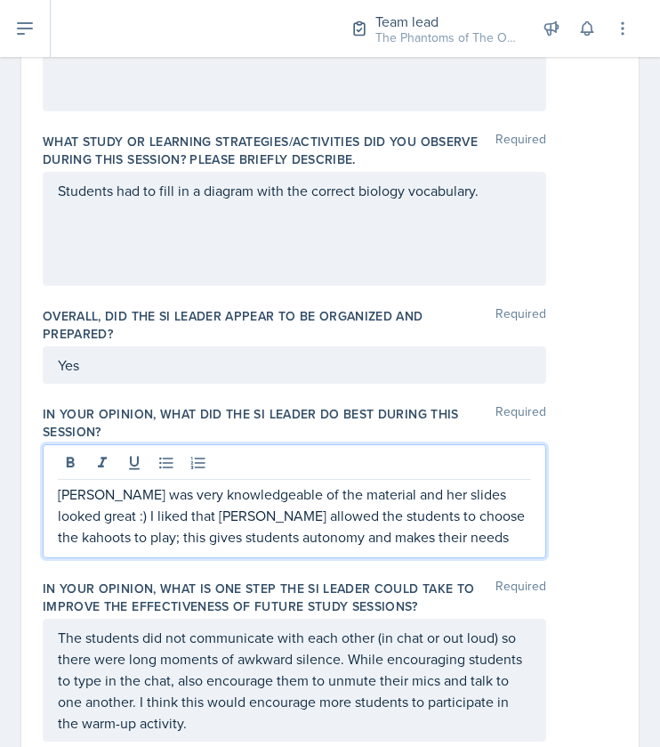
click at [367, 537] on p "Emily was very knowledgeable of the material and her slides looked great :) I l…" at bounding box center [295, 515] width 474 height 64
click at [401, 539] on p "Emily was very knowledgeable of the material and her slides looked great :) I l…" at bounding box center [295, 515] width 474 height 64
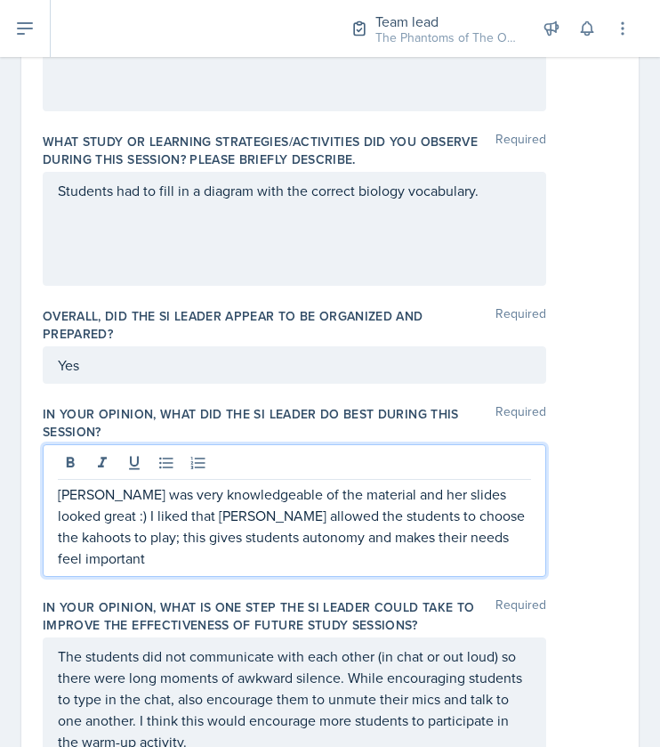
click at [276, 535] on p "Emily was very knowledgeable of the material and her slides looked great :) I l…" at bounding box center [295, 525] width 474 height 85
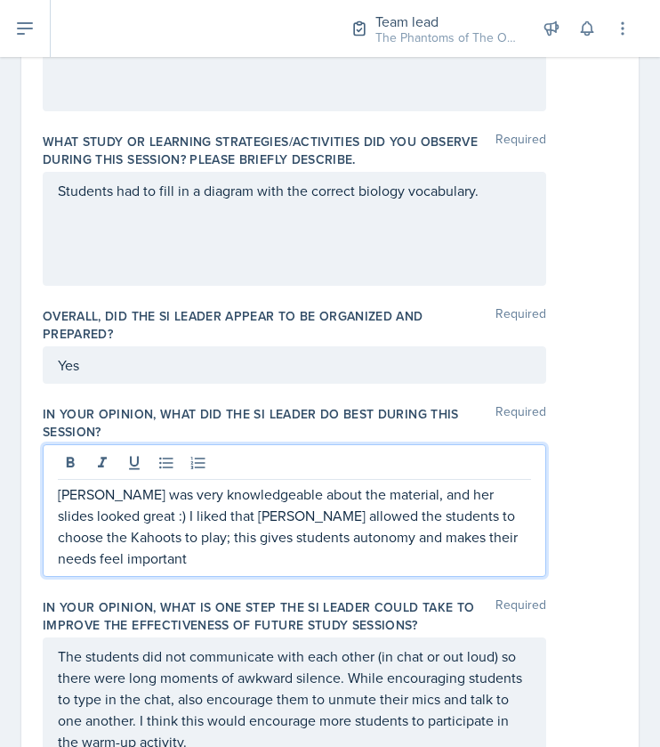
click at [163, 547] on div "Emily was very knowledgeable about the material, and her slides looked great :)…" at bounding box center [295, 510] width 504 height 133
click at [504, 526] on p "Emily was very knowledgeable about the material, and her slides looked great :)…" at bounding box center [295, 525] width 474 height 85
click at [407, 539] on p "Emily was very knowledgeable about the material, and her slides looked great :)…" at bounding box center [295, 525] width 474 height 85
click at [514, 531] on p "Emily was very knowledgeable about the material, and her slides looked great :)…" at bounding box center [295, 525] width 474 height 85
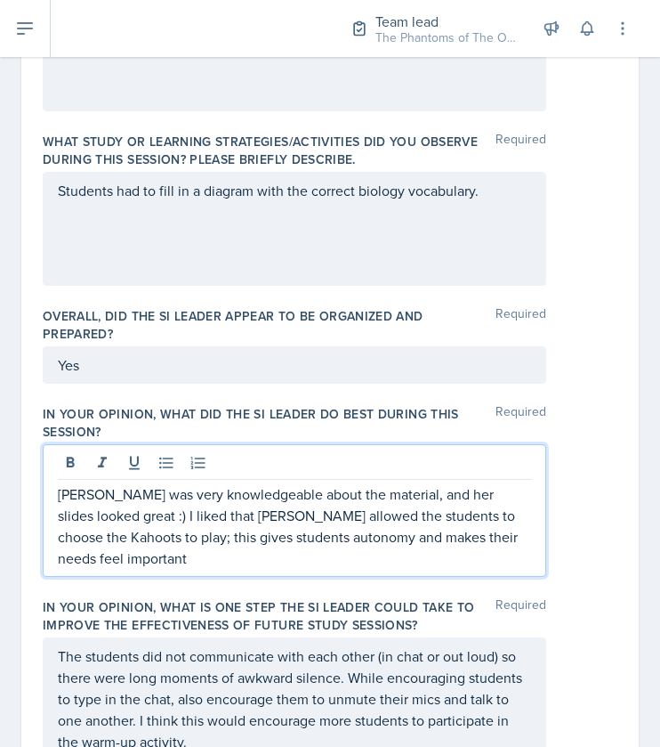
click at [390, 535] on p "Emily was very knowledgeable about the material, and her slides looked great :)…" at bounding box center [295, 525] width 474 height 85
click at [320, 571] on div "Emily was very knowledgeable about the material, and her slides looked great :)…" at bounding box center [295, 510] width 504 height 133
click at [262, 551] on p "Emily was very knowledgeable about the material, and her slides looked great :)…" at bounding box center [295, 525] width 474 height 85
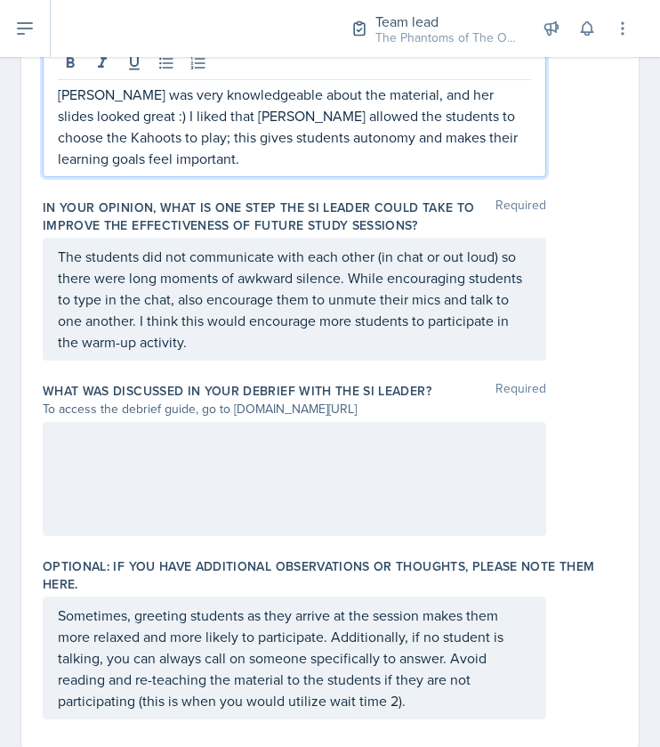
scroll to position [1285, 0]
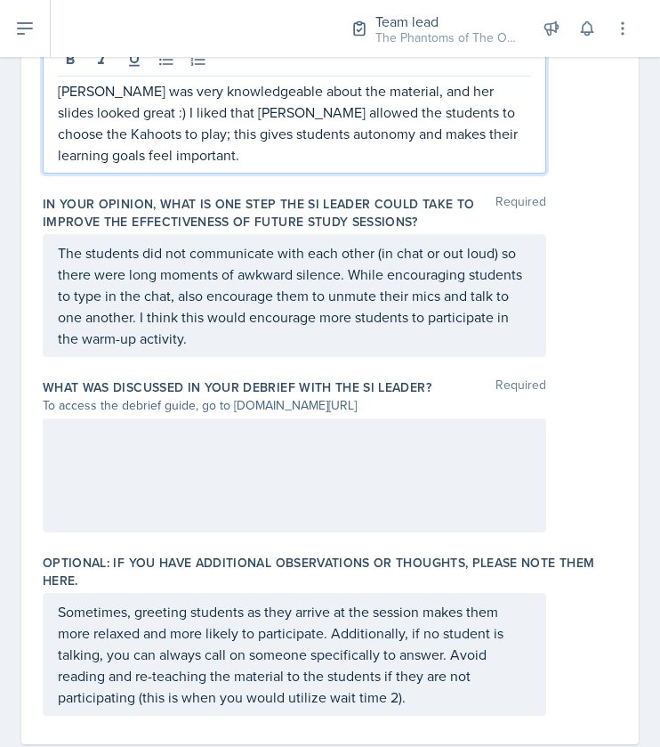
click at [288, 362] on div "In your opinion, what is ONE step the SI Leader could take to improve the effec…" at bounding box center [330, 279] width 575 height 183
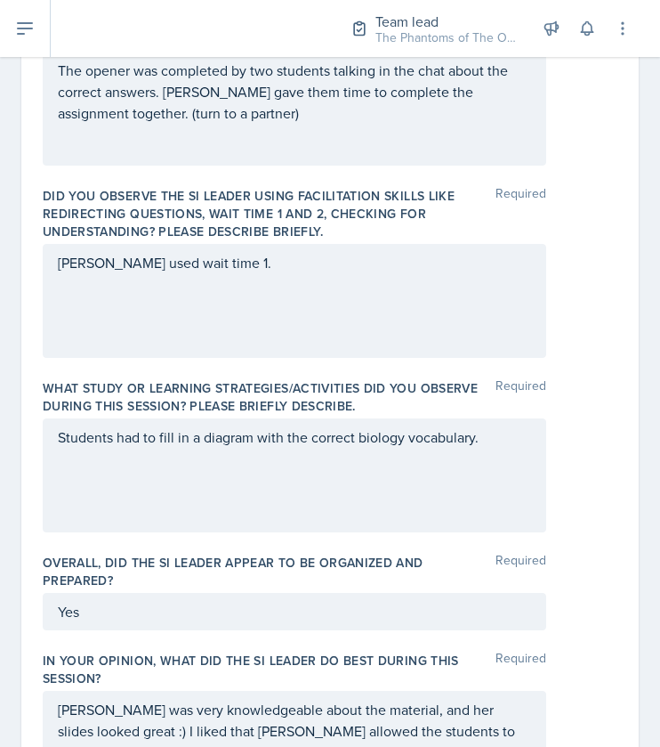
scroll to position [623, 0]
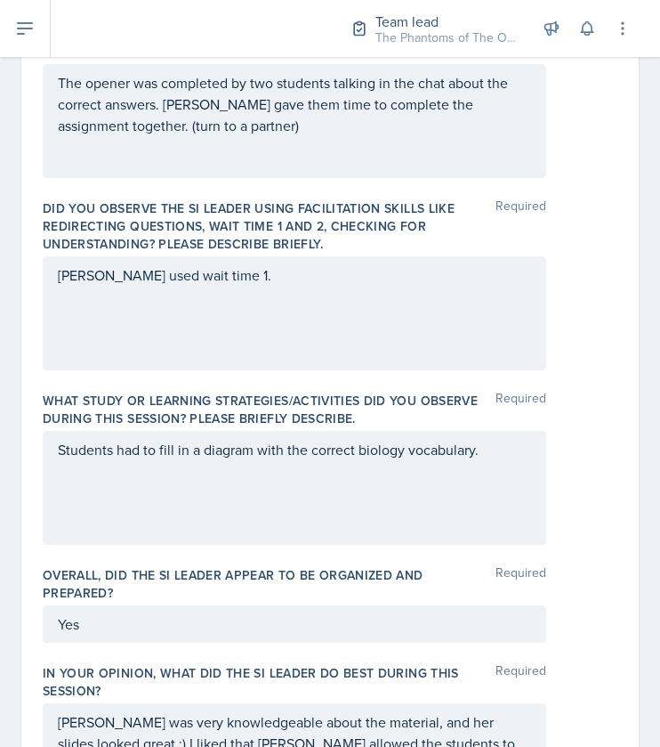
click at [491, 458] on div "Students had to fill in a diagram with the correct biology vocabulary." at bounding box center [295, 488] width 504 height 114
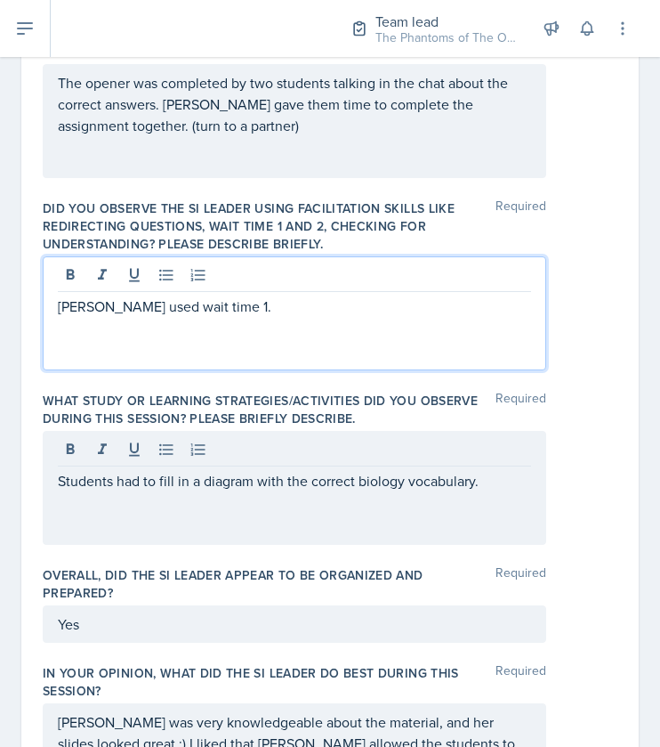
click at [92, 279] on div "Emily used wait time 1." at bounding box center [295, 313] width 504 height 114
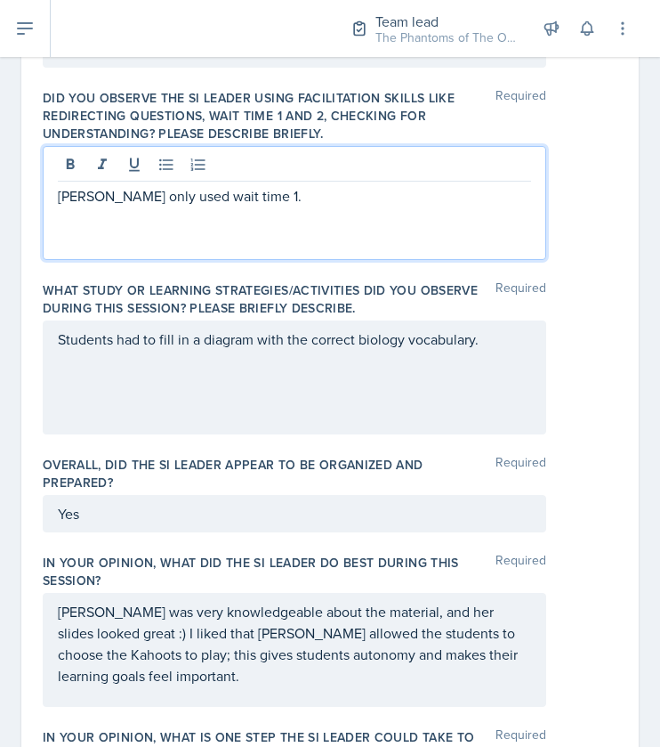
click at [341, 357] on div "Students had to fill in a diagram with the correct biology vocabulary." at bounding box center [295, 377] width 504 height 114
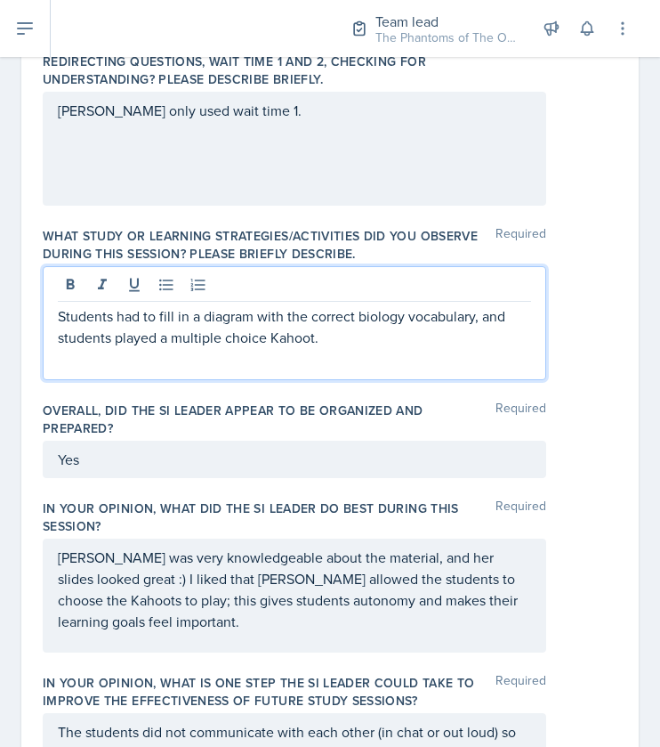
scroll to position [849, 0]
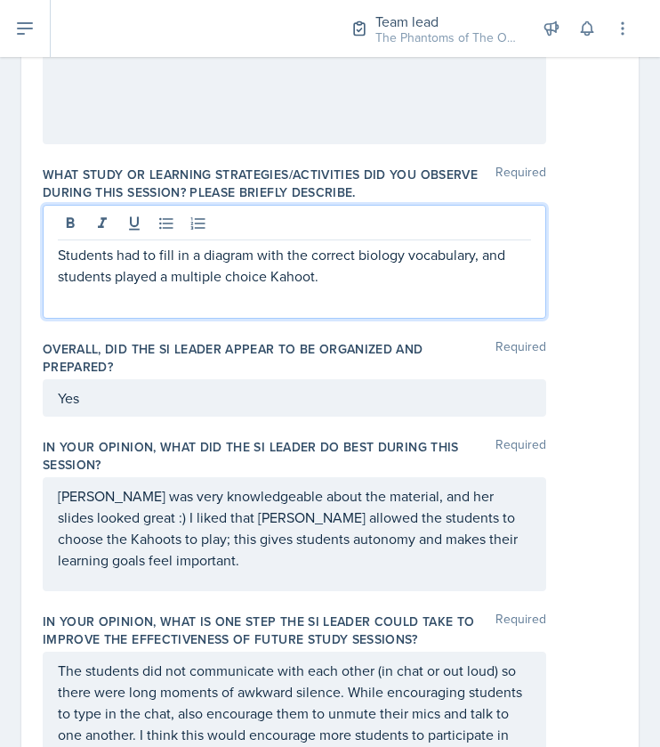
click at [223, 280] on p "Students had to fill in a diagram with the correct biology vocabulary, and stud…" at bounding box center [295, 265] width 474 height 43
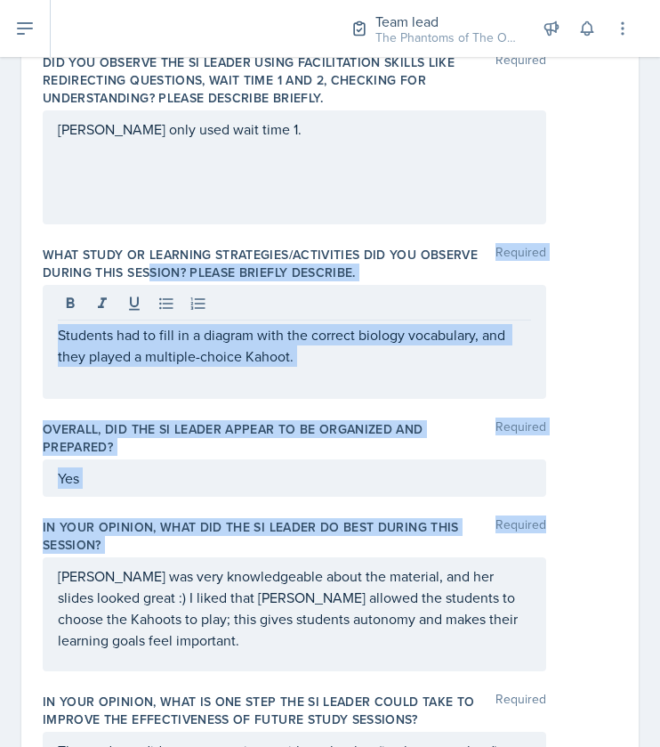
scroll to position [782, 0]
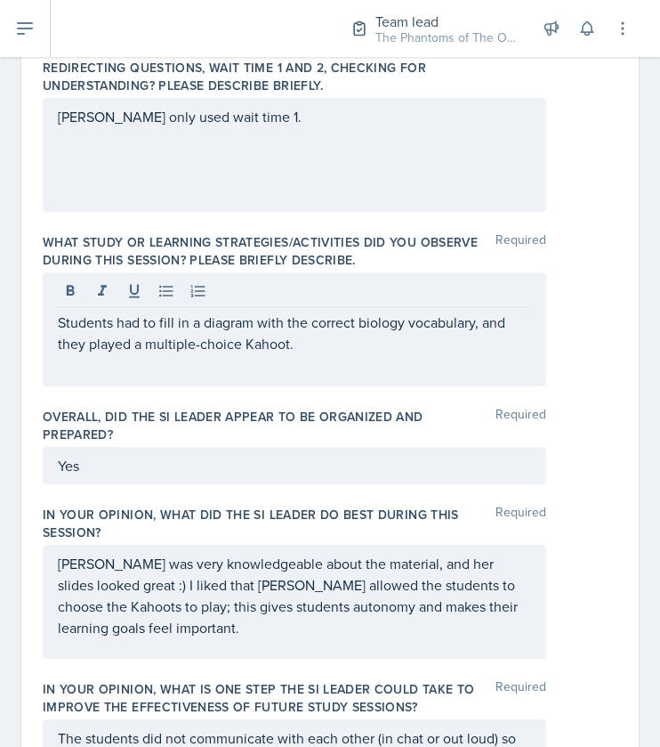
click at [108, 361] on div "Students had to fill in a diagram with the correct biology vocabulary, and they…" at bounding box center [295, 329] width 504 height 114
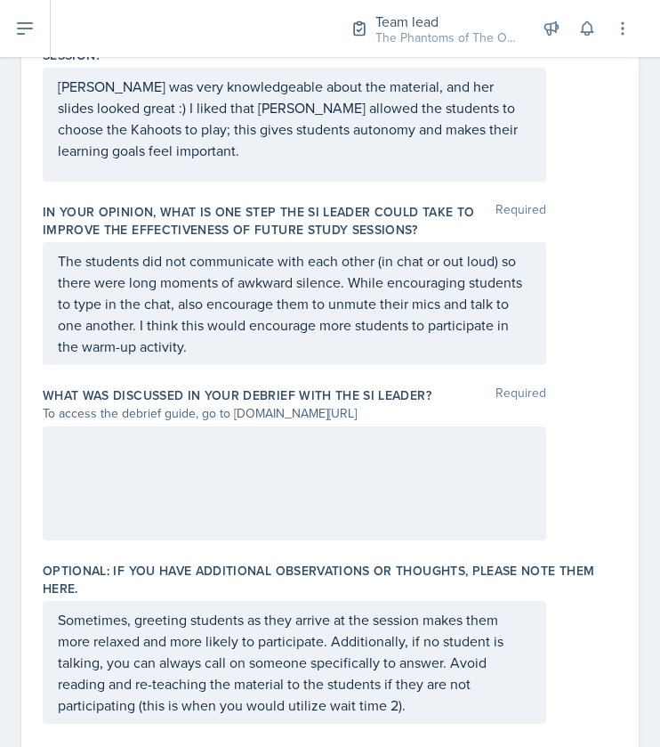
scroll to position [1260, 0]
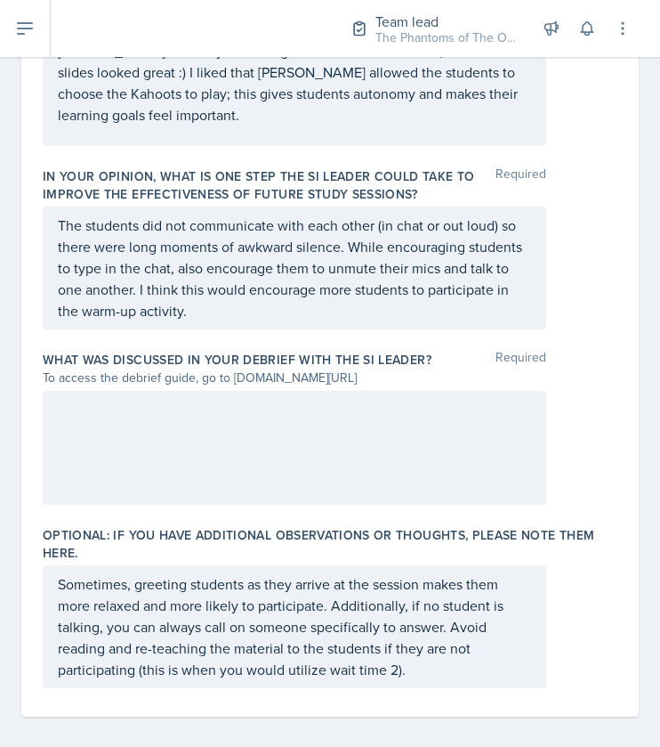
click at [297, 451] on div at bounding box center [295, 448] width 504 height 114
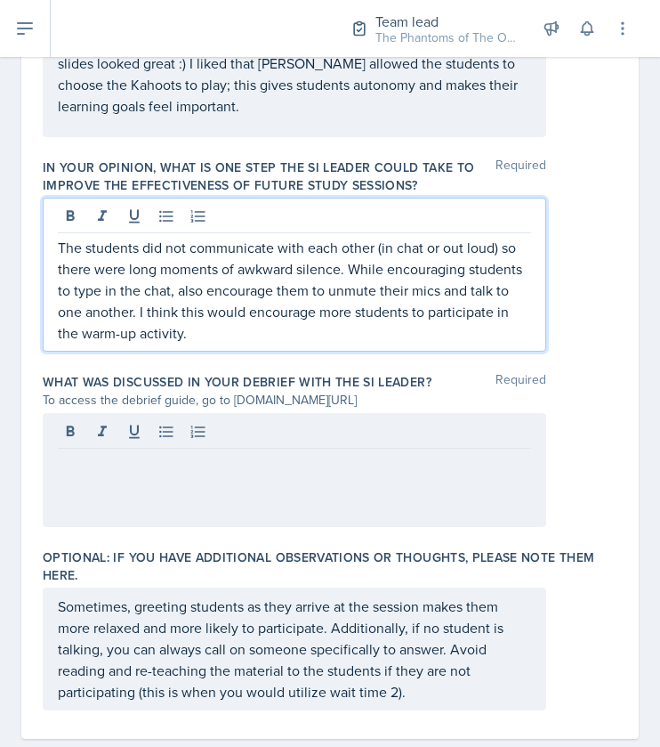
scroll to position [1334, 0]
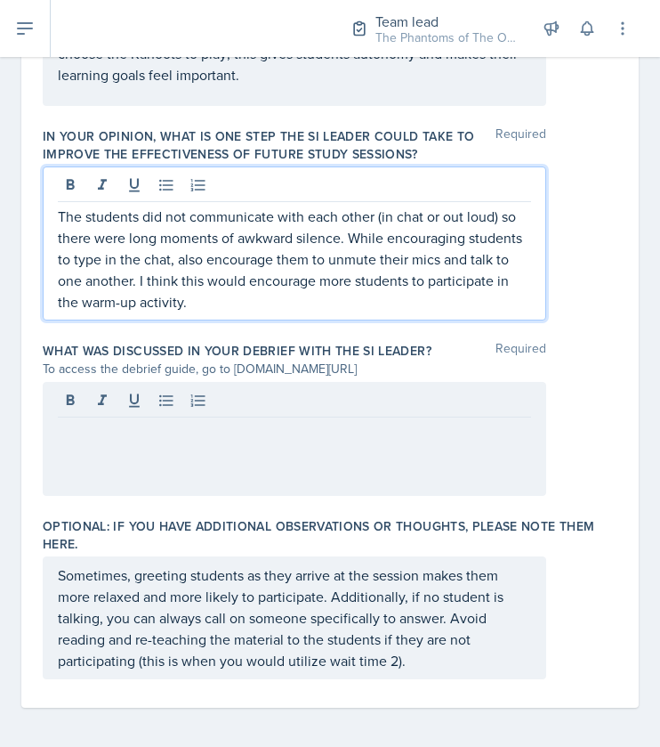
click at [514, 208] on p "The students did not communicate with each other (in chat or out loud) so there…" at bounding box center [295, 259] width 474 height 107
click at [132, 391] on div at bounding box center [295, 439] width 504 height 114
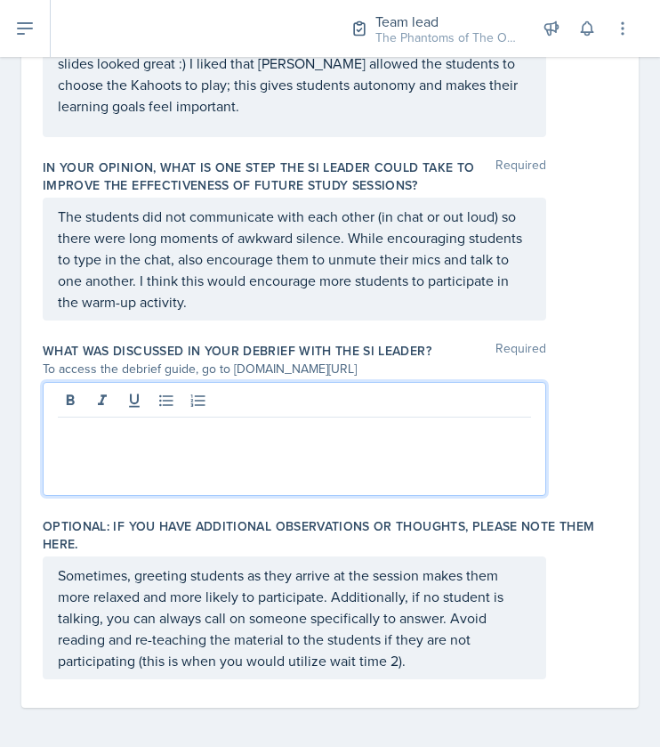
click at [205, 466] on div at bounding box center [295, 439] width 504 height 114
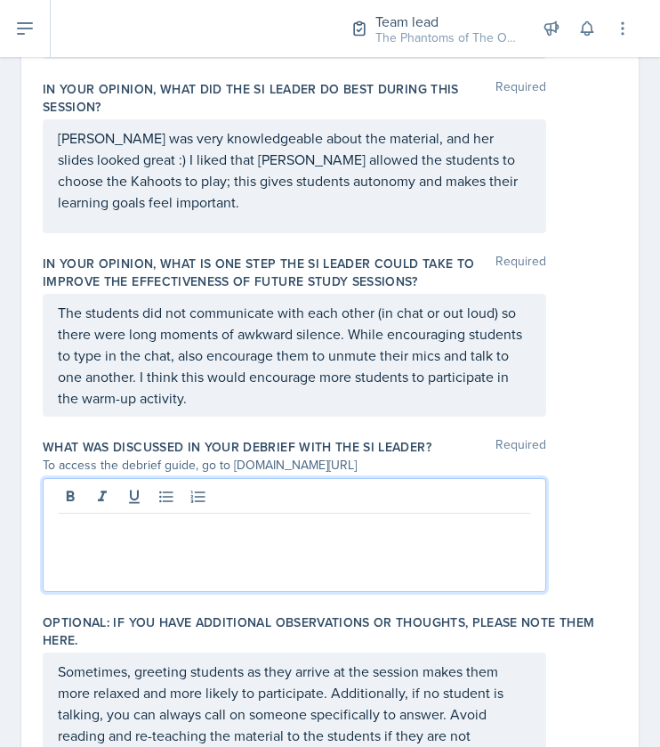
scroll to position [1238, 0]
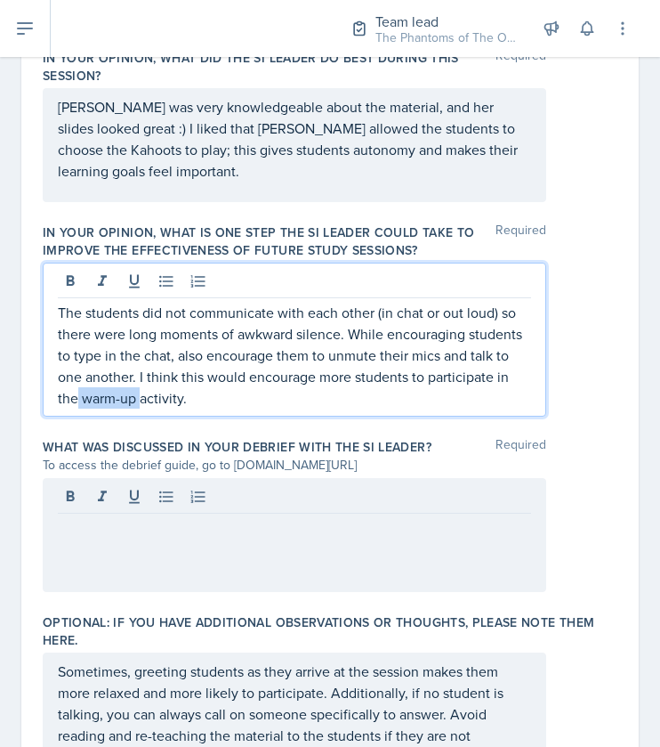
drag, startPoint x: 225, startPoint y: 397, endPoint x: 160, endPoint y: 398, distance: 65.0
click at [160, 398] on p "The students did not communicate with each other (in chat or out loud) so there…" at bounding box center [295, 355] width 474 height 107
click at [228, 400] on p "The students did not communicate with each other (in chat or out loud) so there…" at bounding box center [295, 355] width 474 height 107
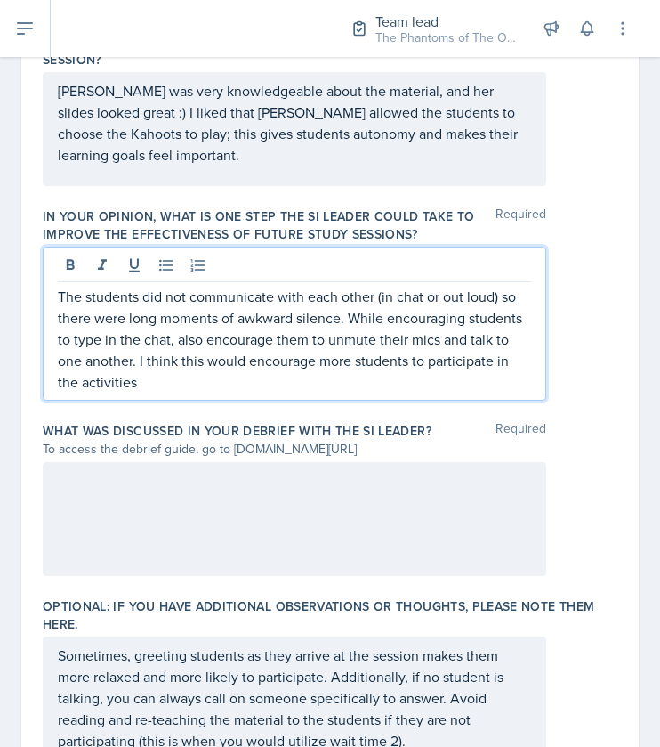
click at [216, 478] on p at bounding box center [295, 480] width 474 height 21
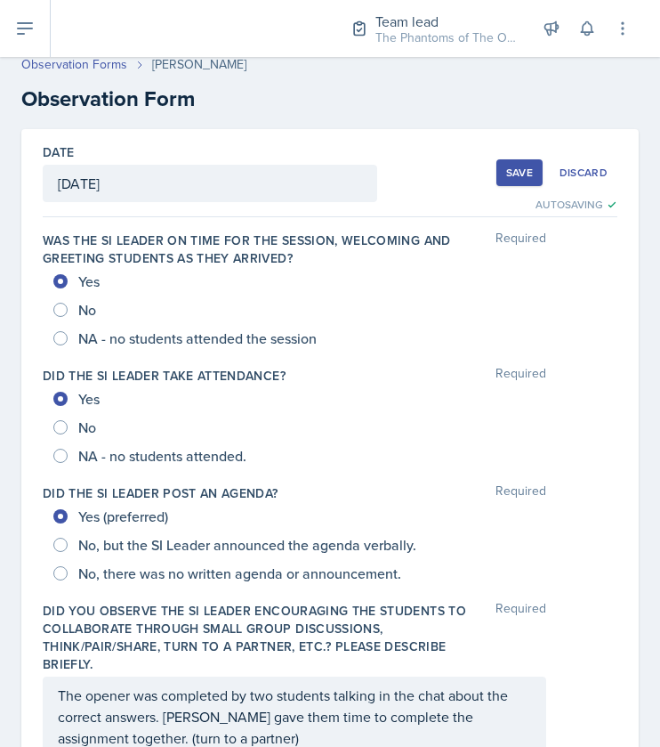
scroll to position [0, 0]
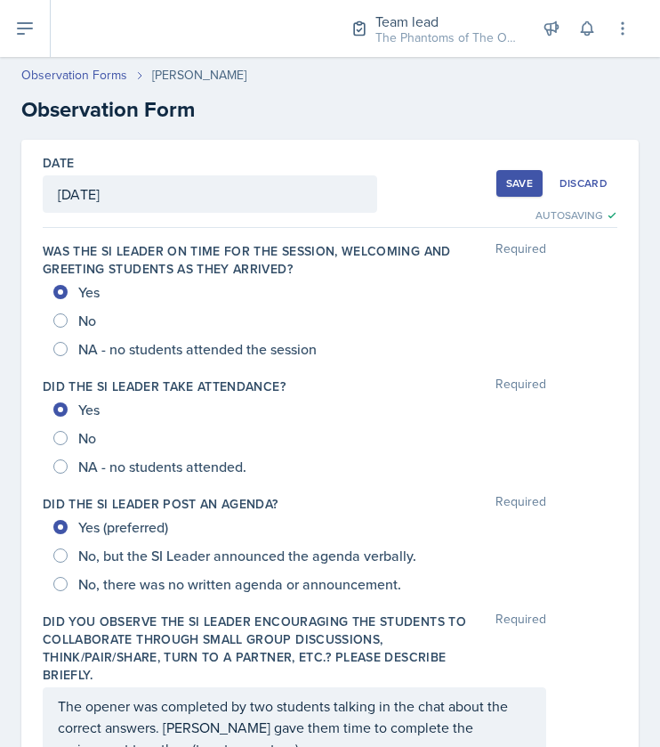
click at [506, 177] on div "Save" at bounding box center [519, 183] width 27 height 14
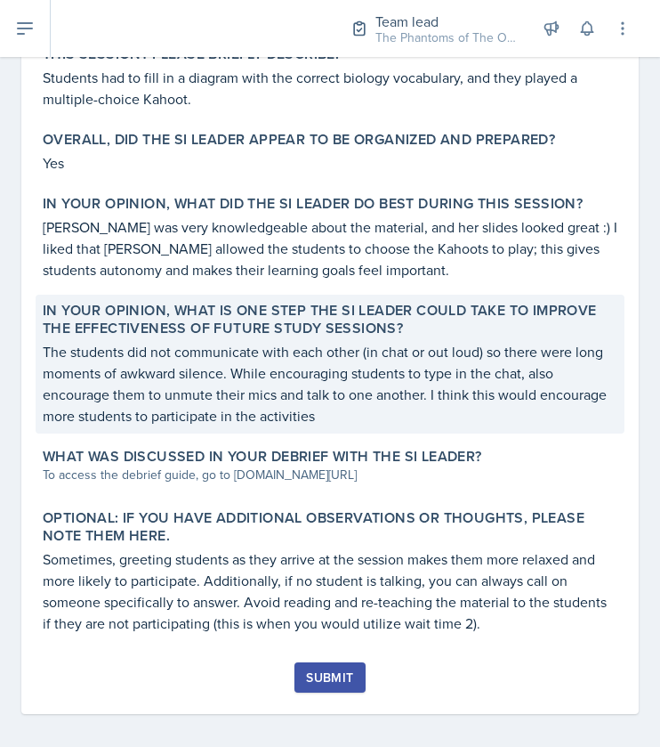
scroll to position [858, 0]
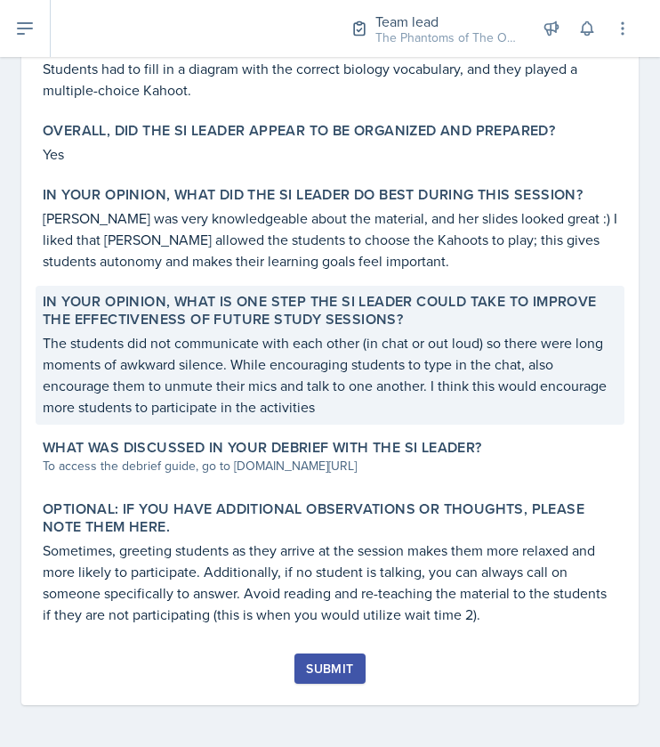
click at [404, 368] on p "The students did not communicate with each other (in chat or out loud) so there…" at bounding box center [330, 374] width 575 height 85
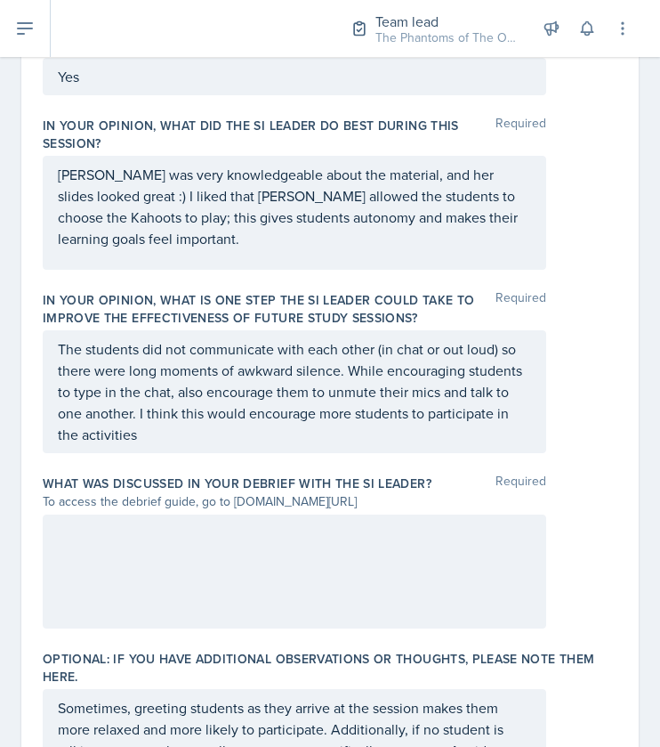
scroll to position [1170, 0]
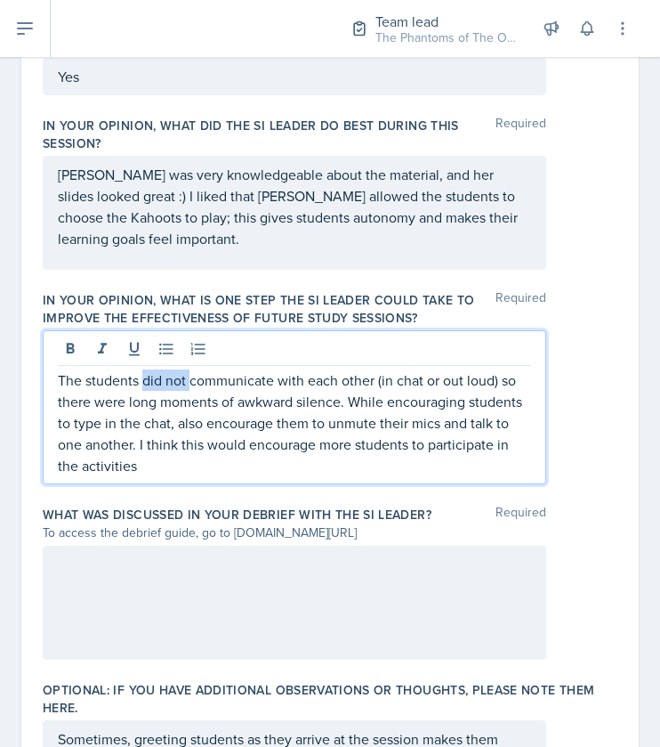
drag, startPoint x: 190, startPoint y: 348, endPoint x: 141, endPoint y: 376, distance: 57.0
click at [141, 376] on p "The students did not communicate with each other (in chat or out loud) so there…" at bounding box center [295, 422] width 474 height 107
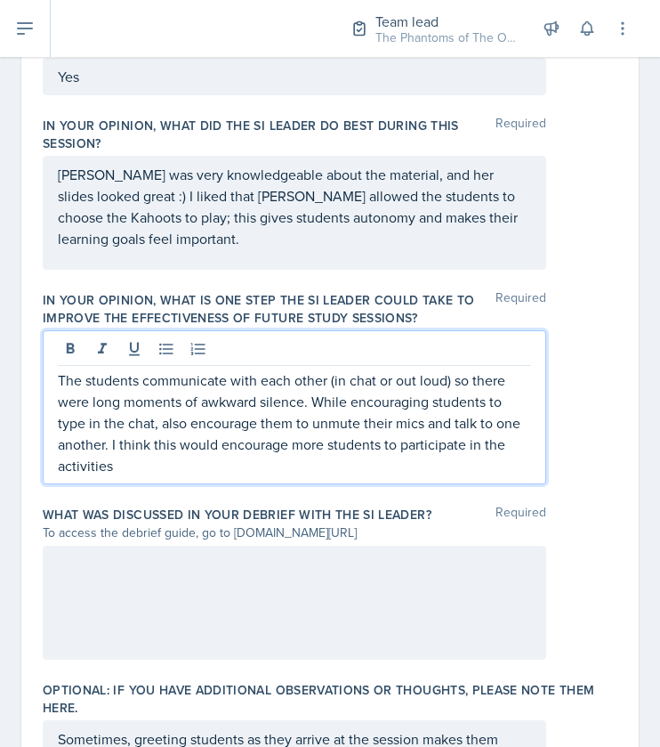
click at [231, 380] on p "The students communicate with each other (in chat or out loud) so there were lo…" at bounding box center [295, 422] width 474 height 107
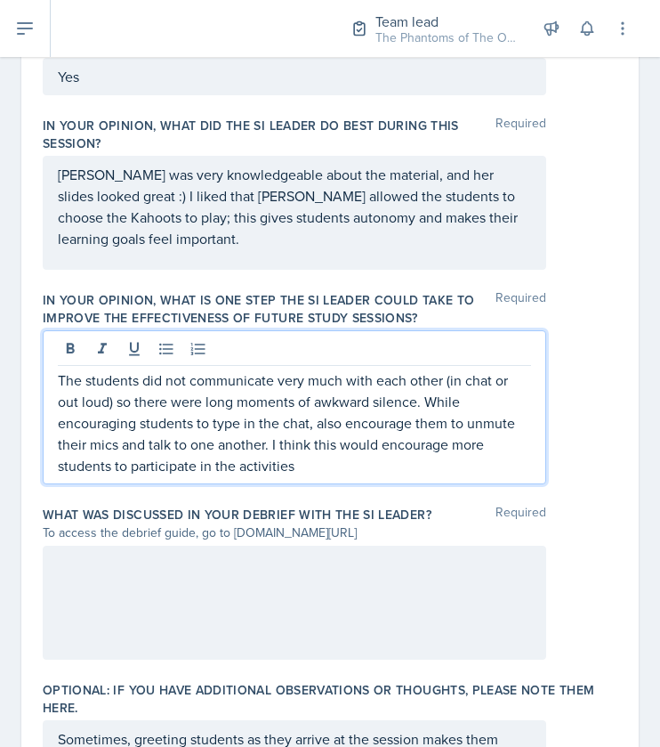
click at [125, 401] on p "The students did not communicate very much with each other (in chat or out loud…" at bounding box center [295, 422] width 474 height 107
click at [131, 397] on p "The students did not communicate very much with each other (in chat or out loud…" at bounding box center [295, 422] width 474 height 107
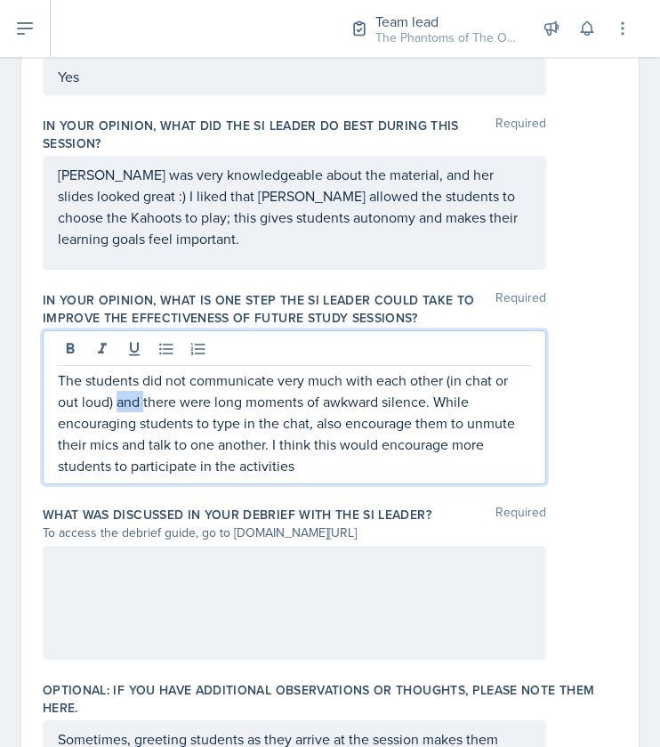
click at [131, 397] on p "The students did not communicate very much with each other (in chat or out loud…" at bounding box center [295, 422] width 474 height 107
click at [238, 401] on p "The students did not communicate very much with each other (in chat or out loud…" at bounding box center [295, 422] width 474 height 107
click at [251, 401] on p "The students did not communicate very much with each other (in chat or out loud…" at bounding box center [295, 422] width 474 height 107
click at [239, 396] on p "The students did not communicate very much with each other (in chat or out loud…" at bounding box center [295, 422] width 474 height 107
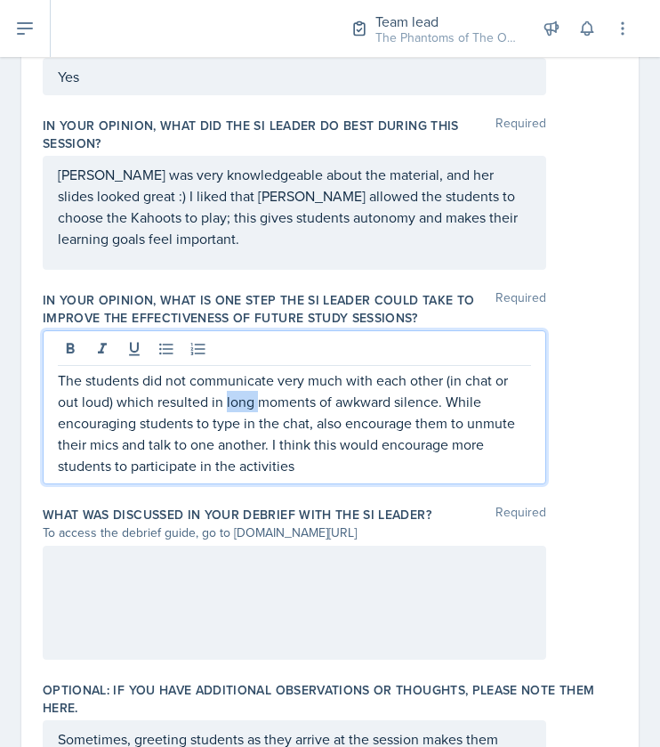
click at [239, 396] on p "The students did not communicate very much with each other (in chat or out loud…" at bounding box center [295, 422] width 474 height 107
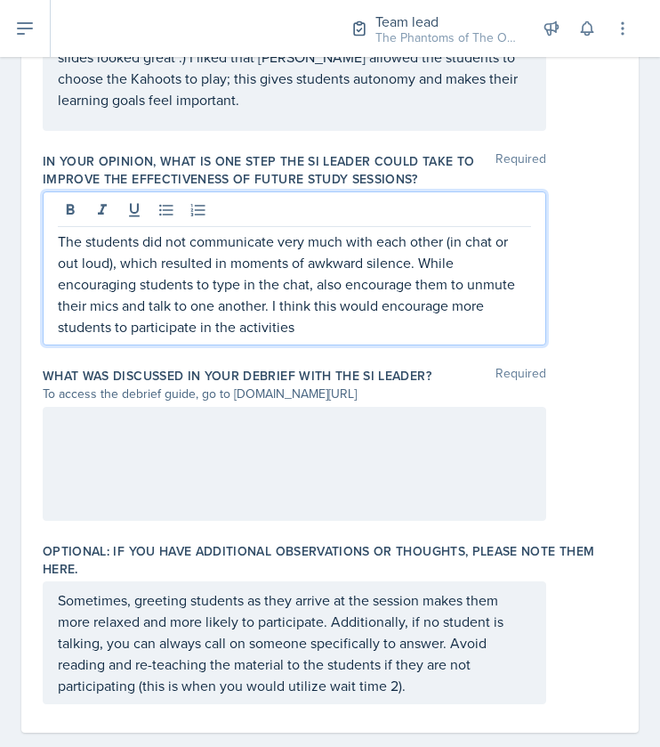
scroll to position [1334, 0]
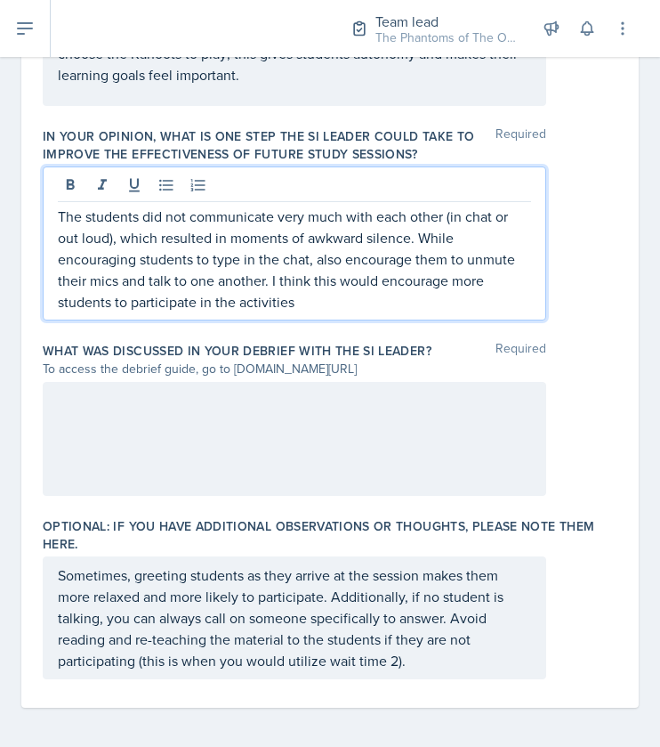
click at [232, 394] on div at bounding box center [295, 439] width 504 height 114
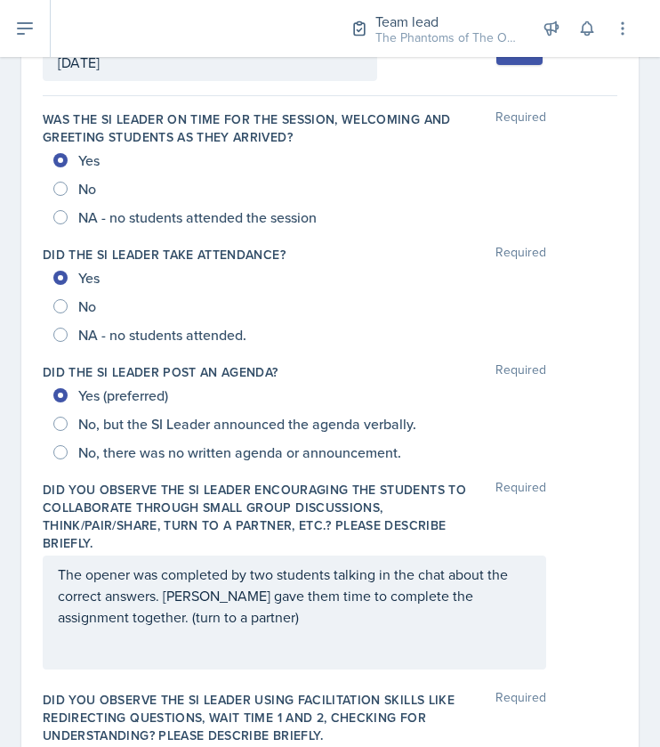
scroll to position [0, 0]
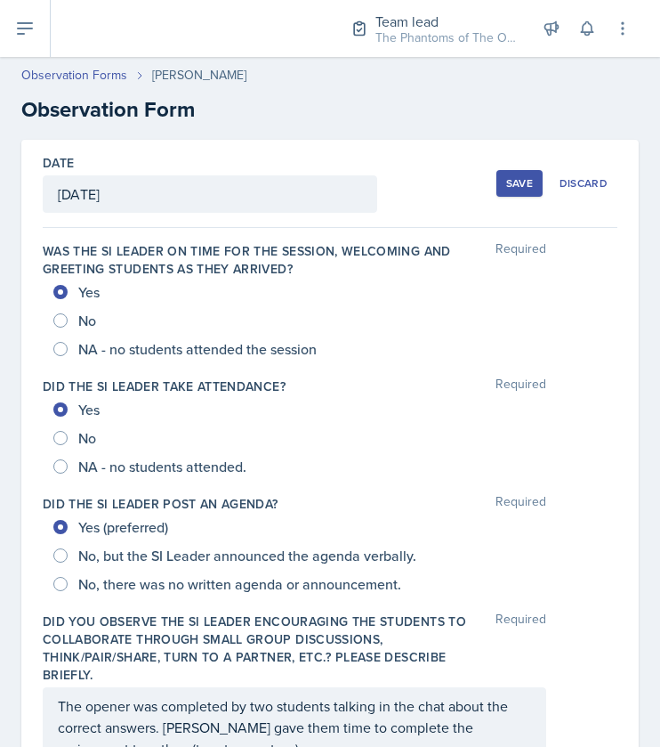
click at [506, 182] on div "Save" at bounding box center [519, 183] width 27 height 14
